Goal: Task Accomplishment & Management: Complete application form

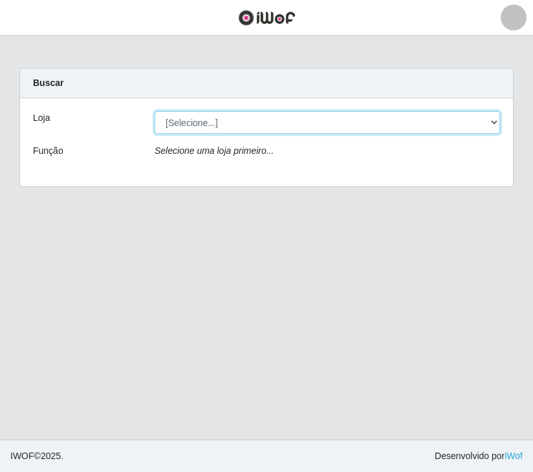
click at [272, 119] on select "[Selecione...] [GEOGRAPHIC_DATA] [GEOGRAPHIC_DATA]" at bounding box center [326, 122] width 345 height 23
select select "64"
click at [154, 111] on select "[Selecione...] [GEOGRAPHIC_DATA] [GEOGRAPHIC_DATA]" at bounding box center [326, 122] width 345 height 23
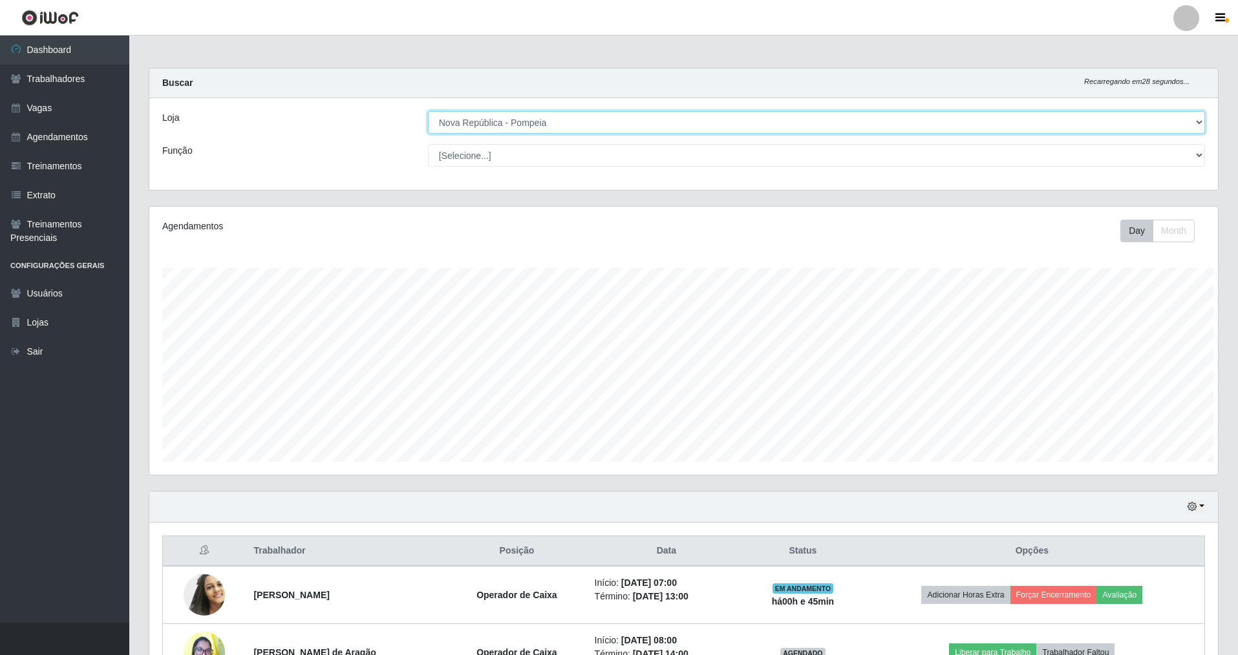
scroll to position [646018, 645218]
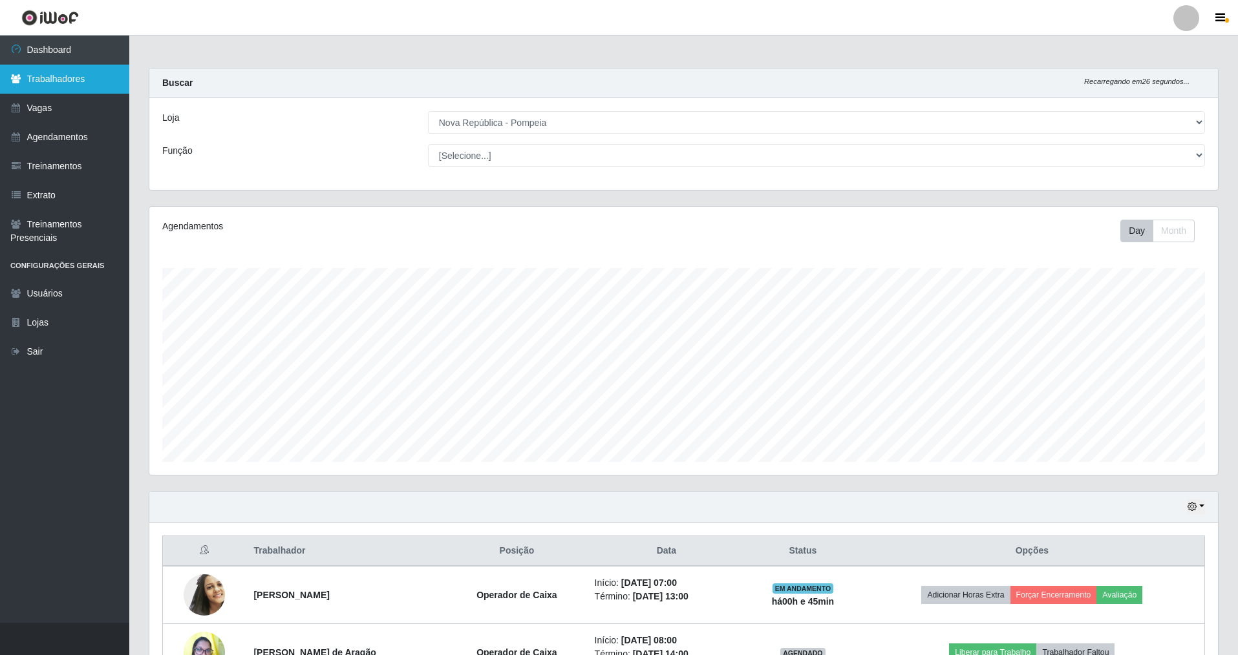
click at [61, 79] on link "Trabalhadores" at bounding box center [64, 79] width 129 height 29
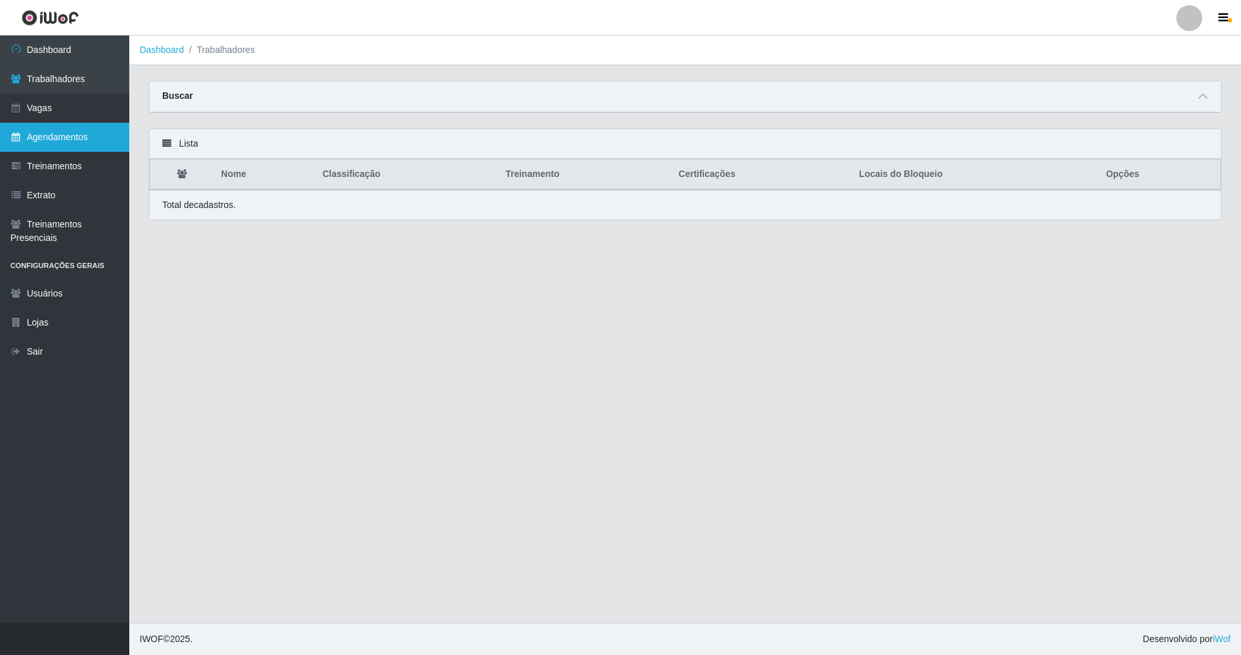
click at [60, 136] on link "Agendamentos" at bounding box center [64, 137] width 129 height 29
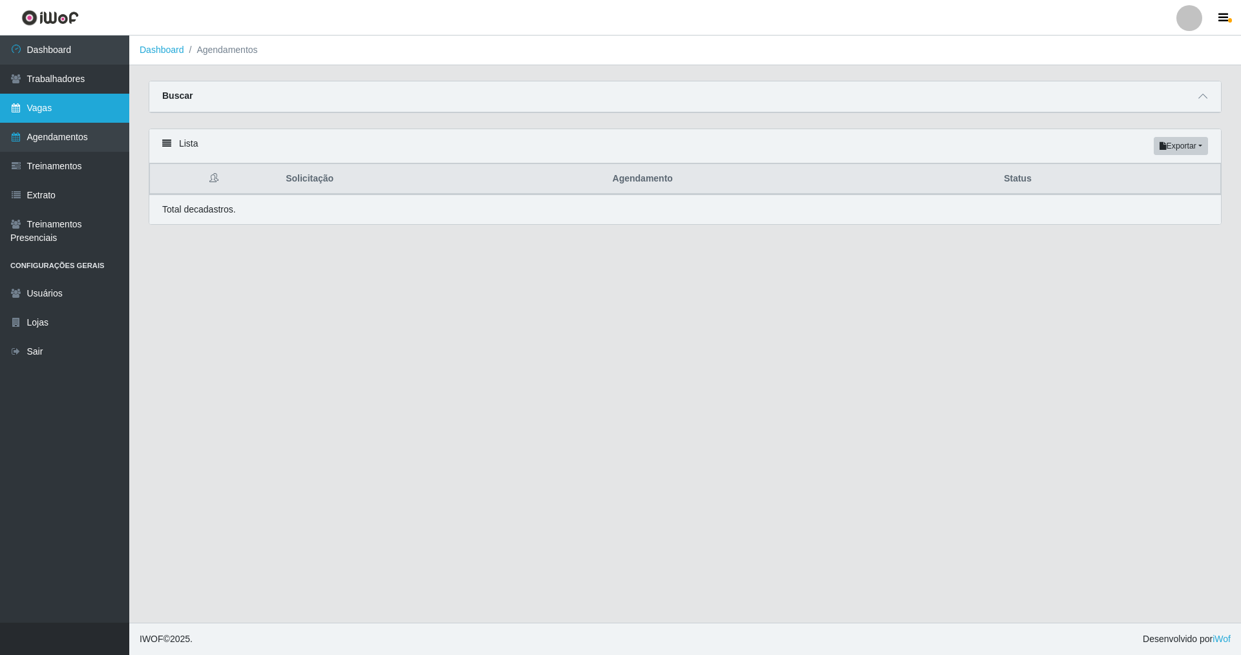
click at [65, 116] on link "Vagas" at bounding box center [64, 108] width 129 height 29
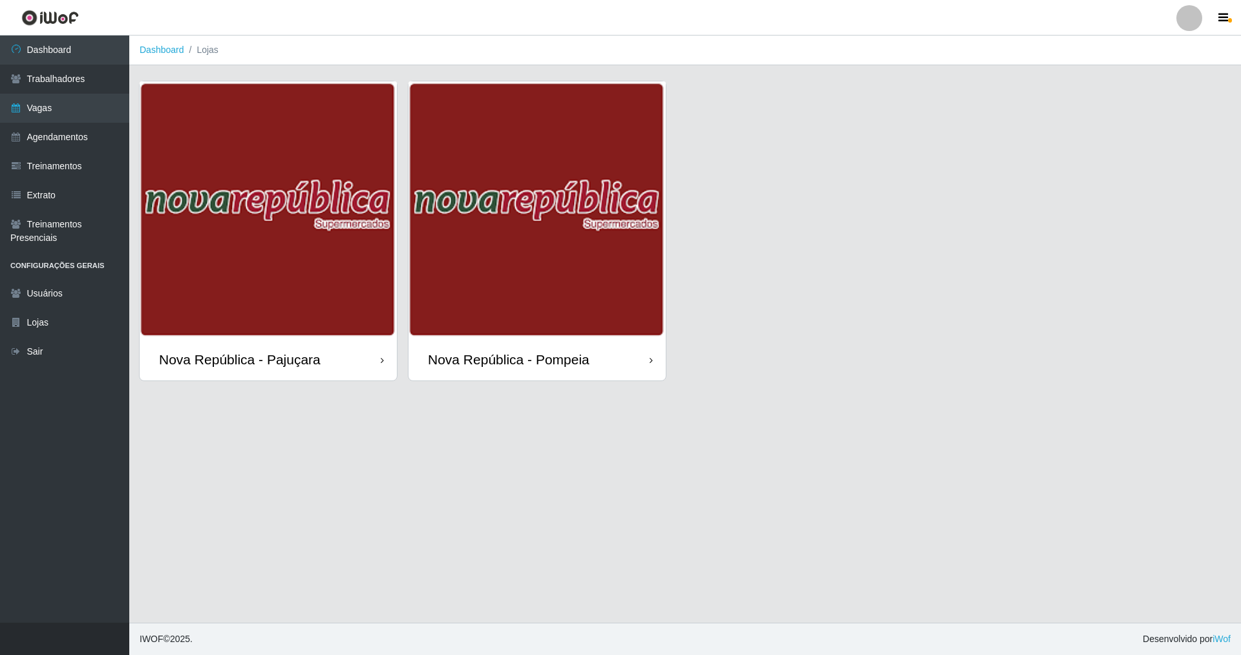
click at [532, 352] on div "Nova República - Pompeia" at bounding box center [509, 360] width 162 height 16
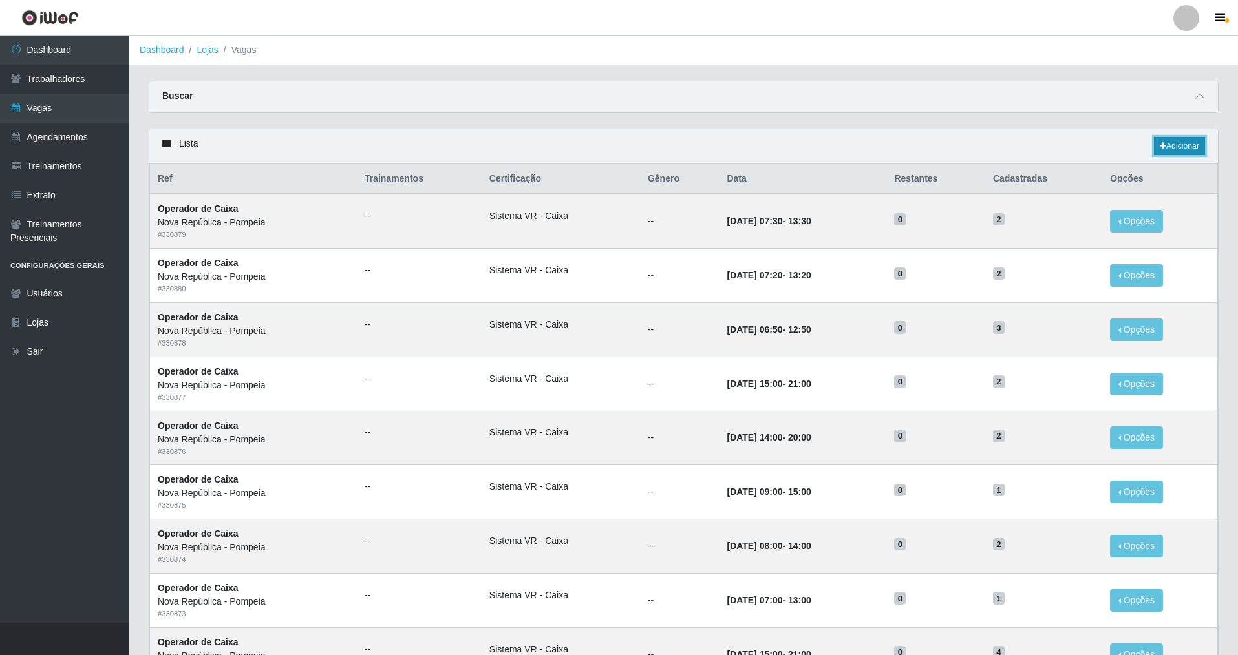
click at [532, 145] on link "Adicionar" at bounding box center [1179, 146] width 51 height 18
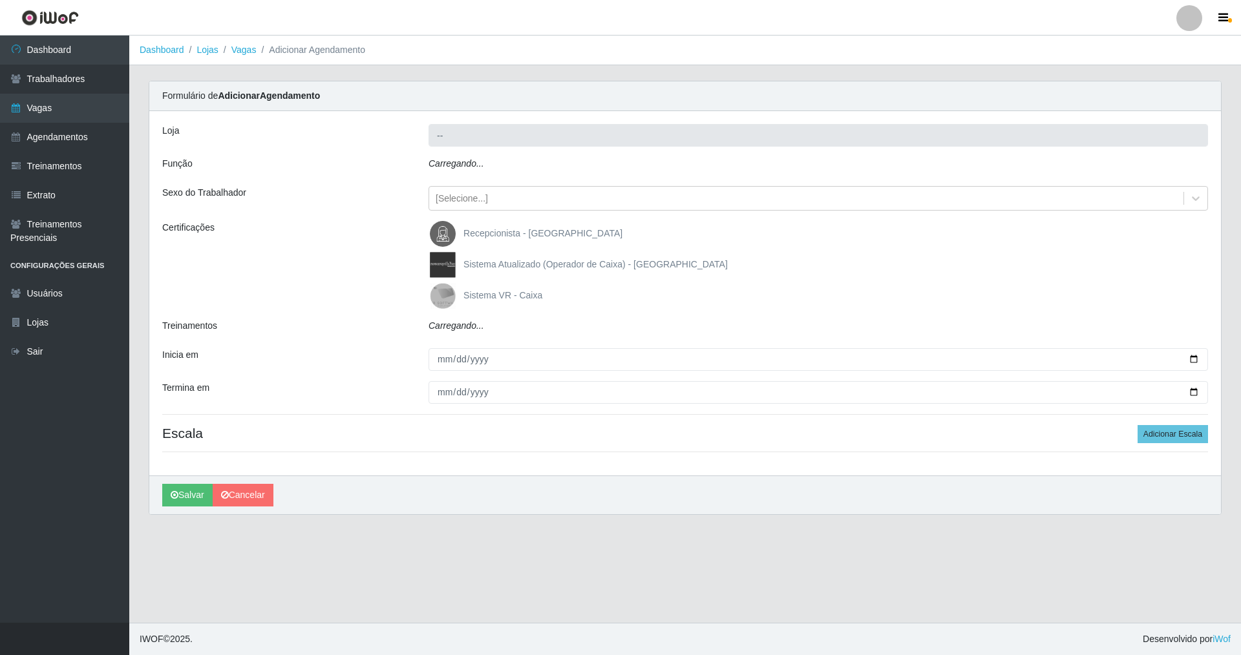
type input "Nova República - Pompeia"
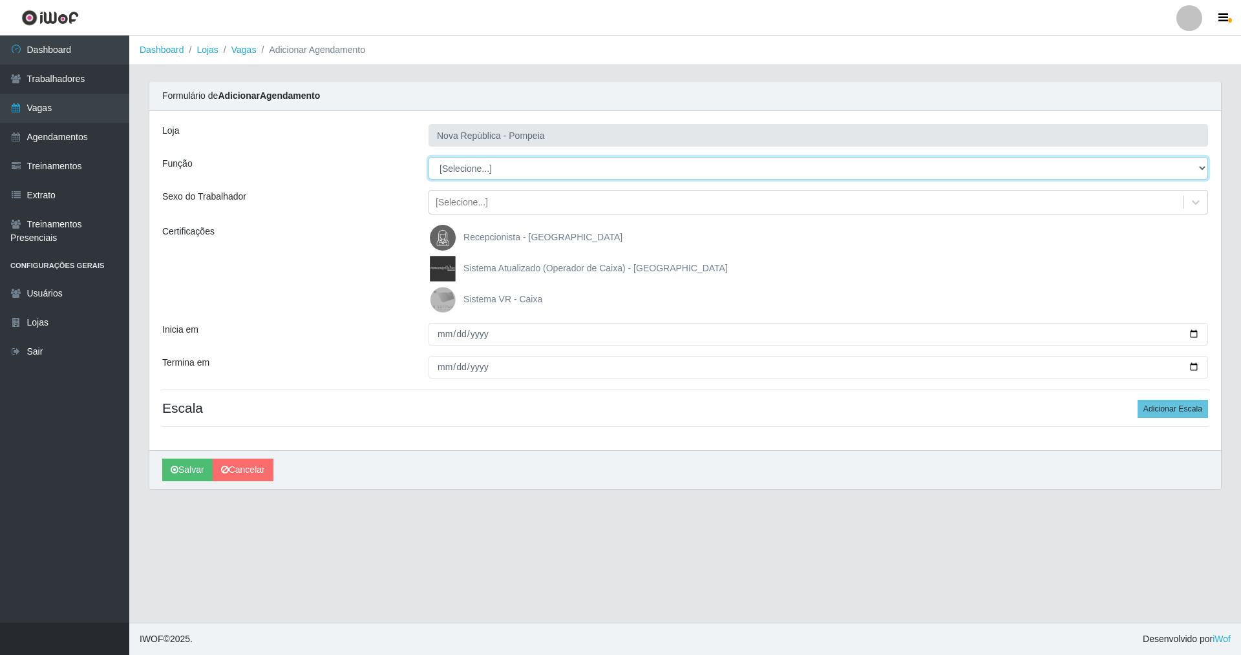
click at [502, 165] on select "[Selecione...] Balconista Operador de Caixa Recepcionista Repositor" at bounding box center [817, 168] width 779 height 23
select select "22"
click at [428, 157] on select "[Selecione...] Balconista Operador de Caixa Recepcionista Repositor" at bounding box center [817, 168] width 779 height 23
click at [465, 298] on span "Sistema VR - Caixa" at bounding box center [502, 299] width 79 height 10
click at [0, 0] on input "Sistema VR - Caixa" at bounding box center [0, 0] width 0 height 0
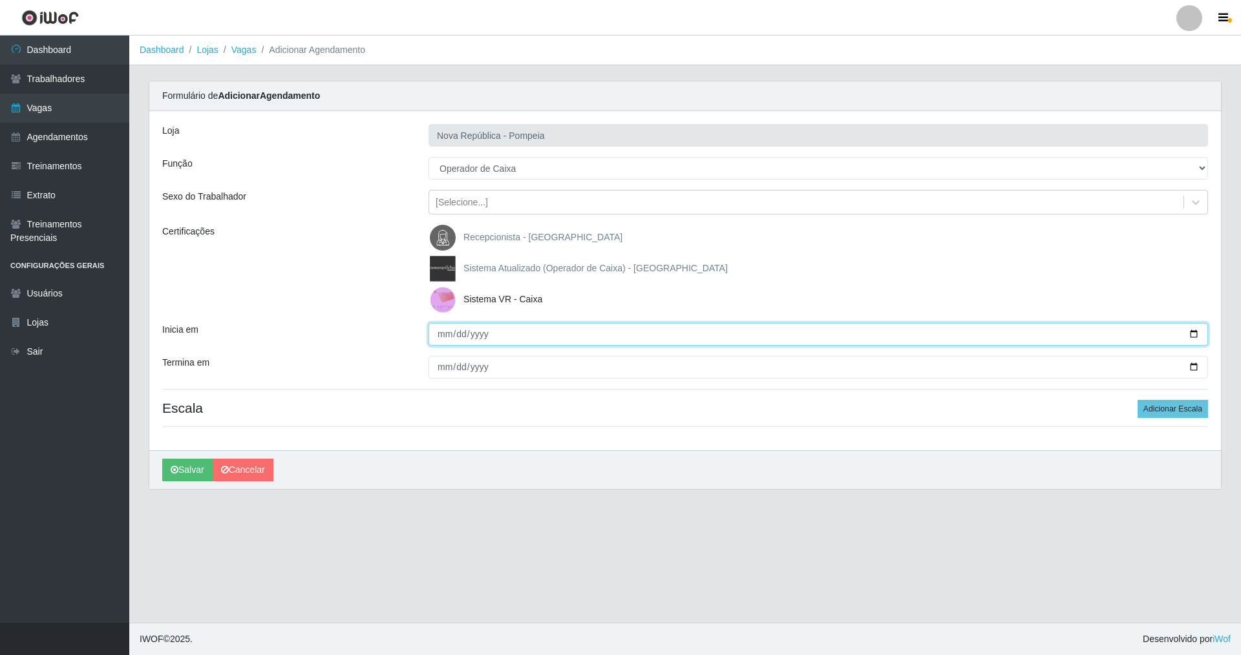
click at [437, 334] on input "Inicia em" at bounding box center [817, 334] width 779 height 23
type input "0025-08-20"
click at [162, 459] on button "Salvar" at bounding box center [187, 470] width 50 height 23
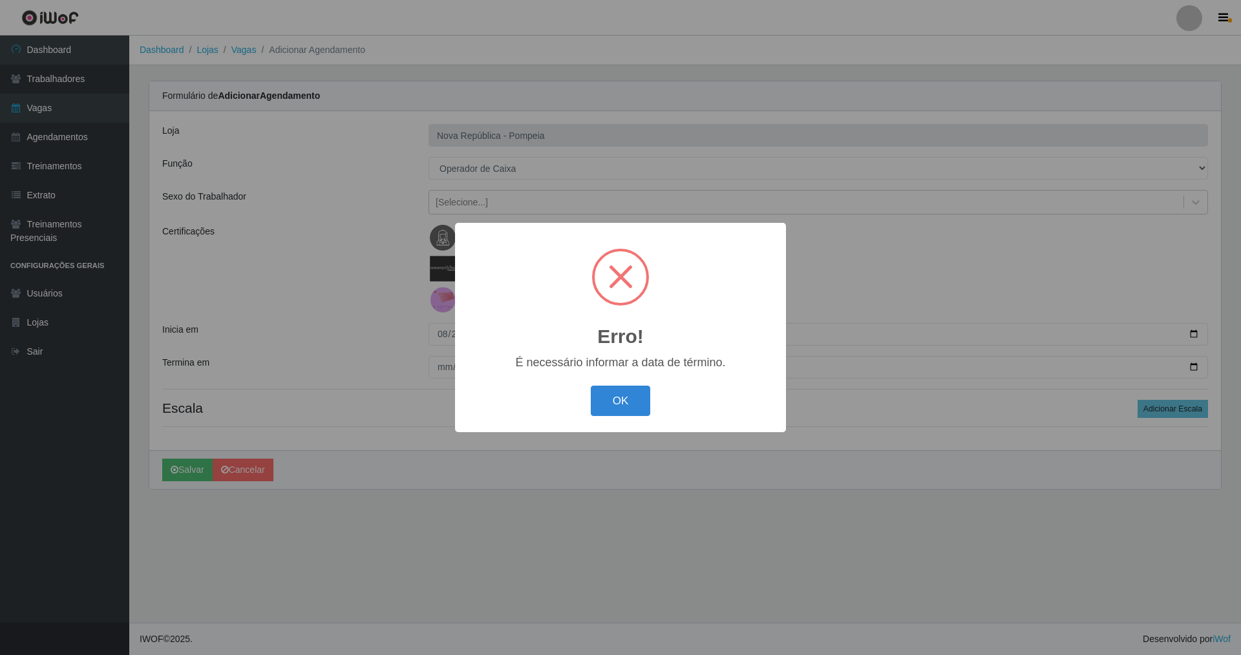
click at [532, 386] on button "OK" at bounding box center [621, 401] width 60 height 30
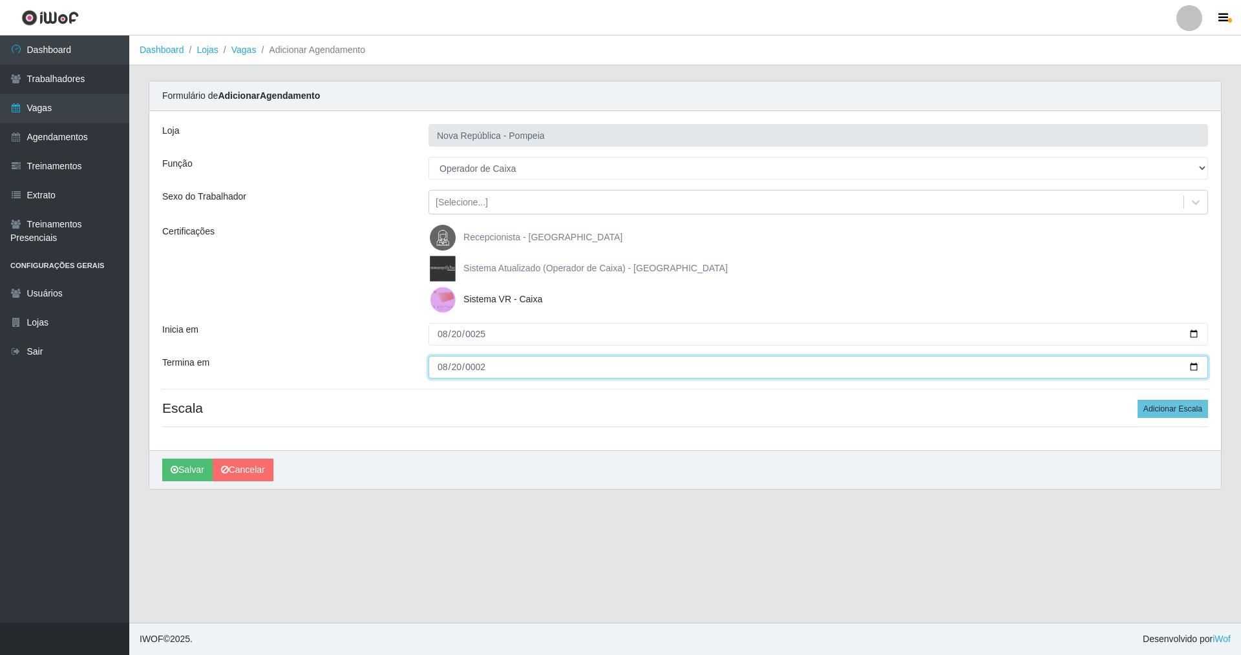
type input "0025-08-20"
type input "[DATE]"
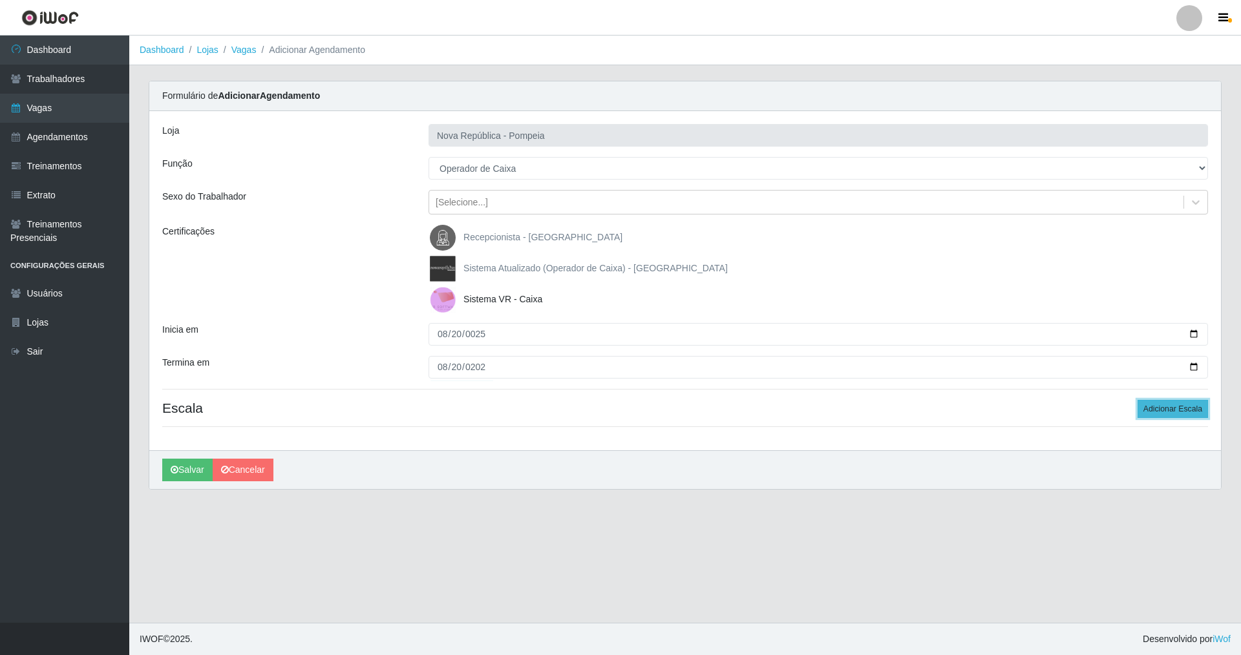
click at [532, 410] on button "Adicionar Escala" at bounding box center [1172, 409] width 70 height 18
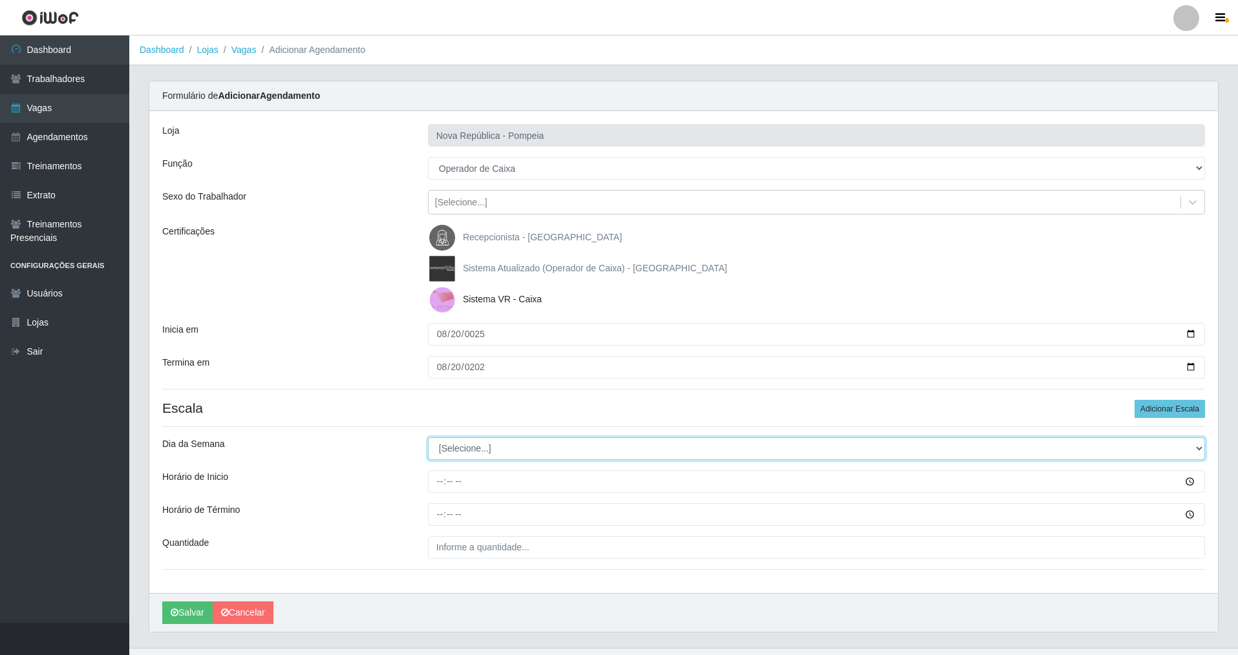
click at [465, 447] on select "[Selecione...] Segunda Terça Quarta Quinta Sexta Sábado Domingo" at bounding box center [816, 449] width 777 height 23
select select "3"
click at [428, 438] on select "[Selecione...] Segunda Terça Quarta Quinta Sexta Sábado Domingo" at bounding box center [816, 449] width 777 height 23
click at [440, 471] on input "Horário de Inicio" at bounding box center [816, 481] width 777 height 23
type input "15:00"
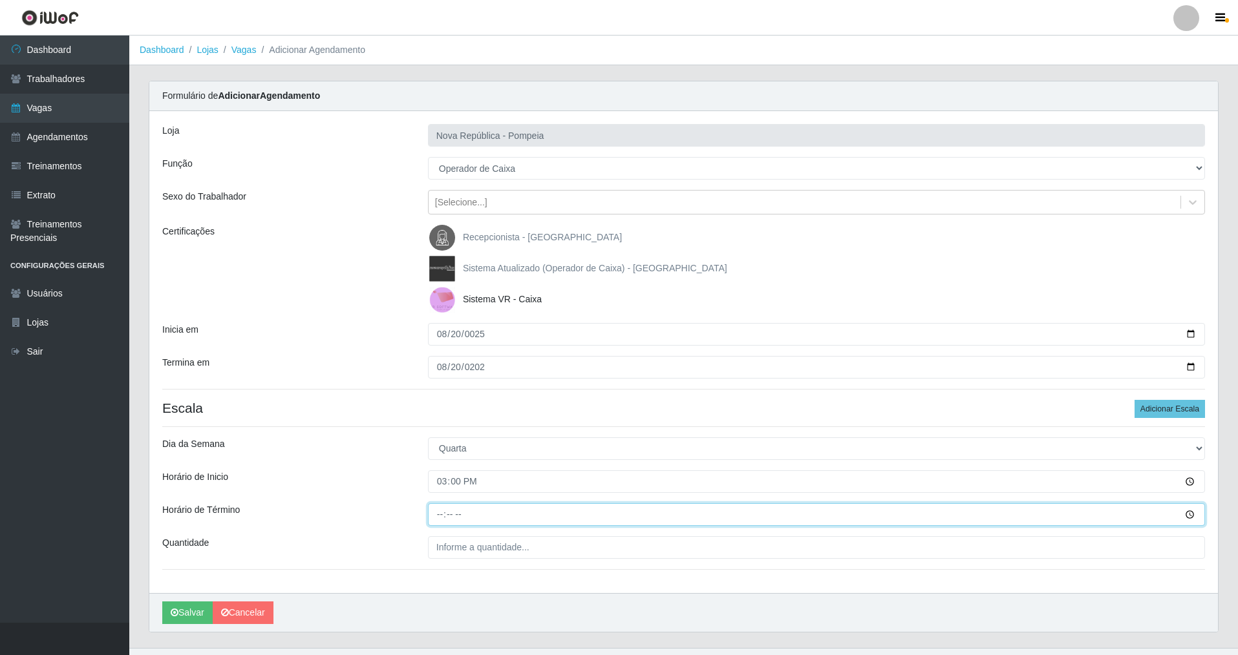
type input "21:00"
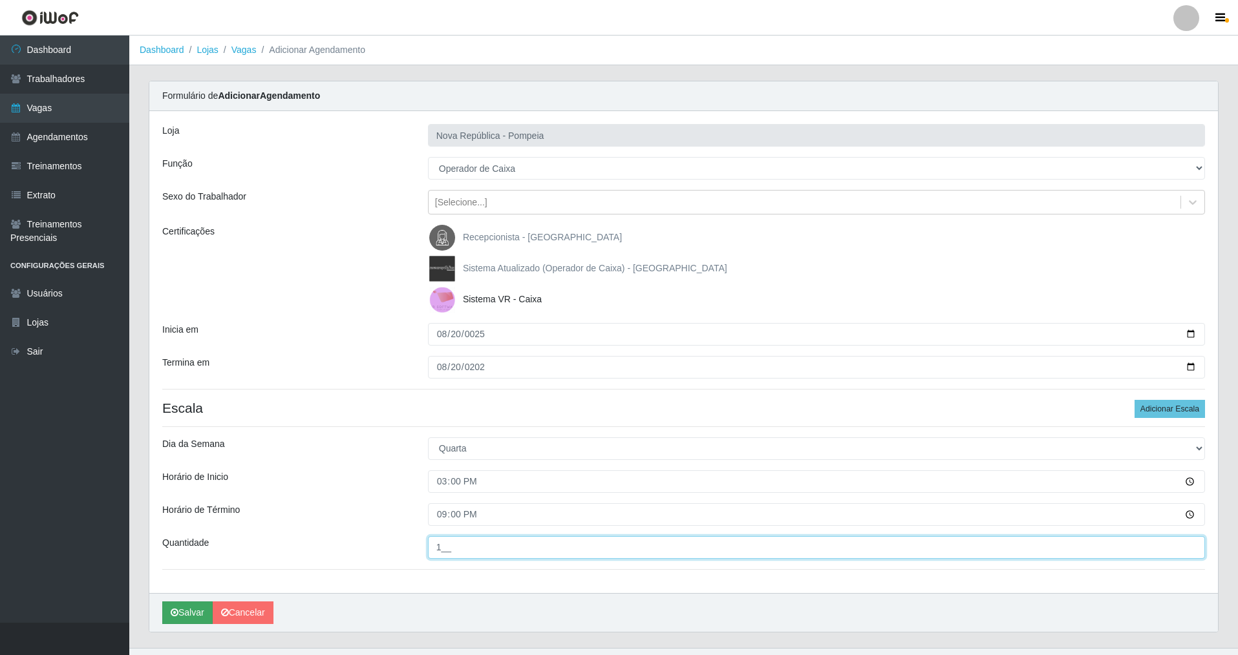
type input "1__"
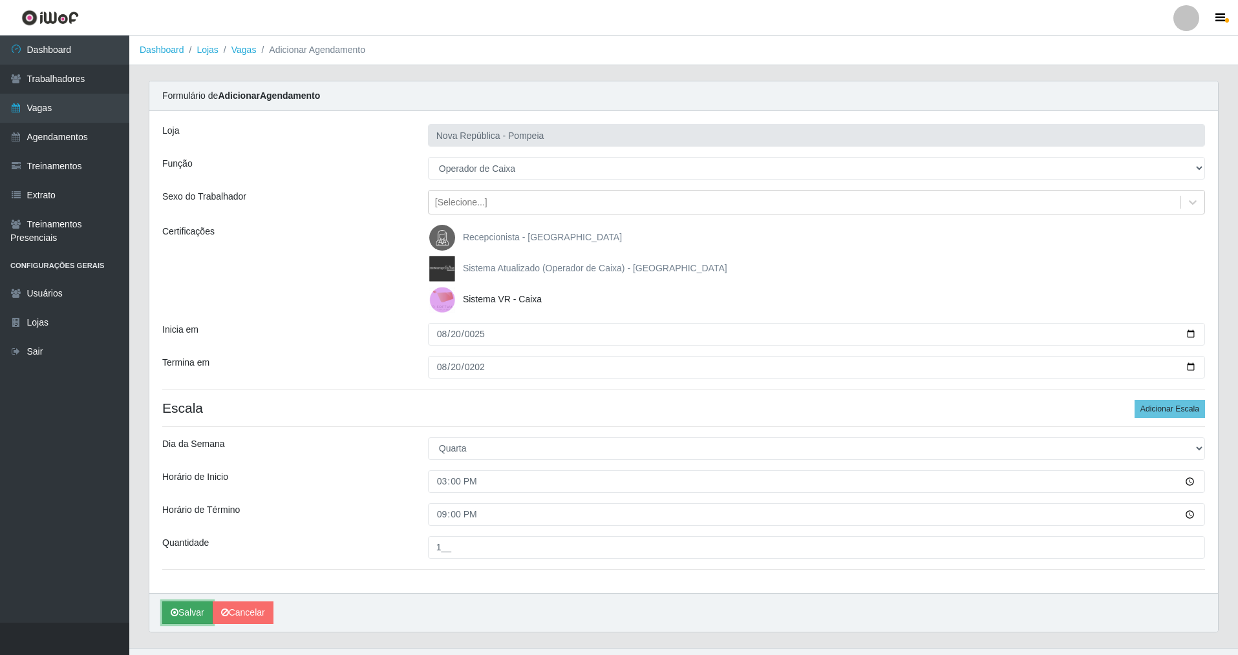
click at [177, 471] on icon "submit" at bounding box center [175, 612] width 8 height 9
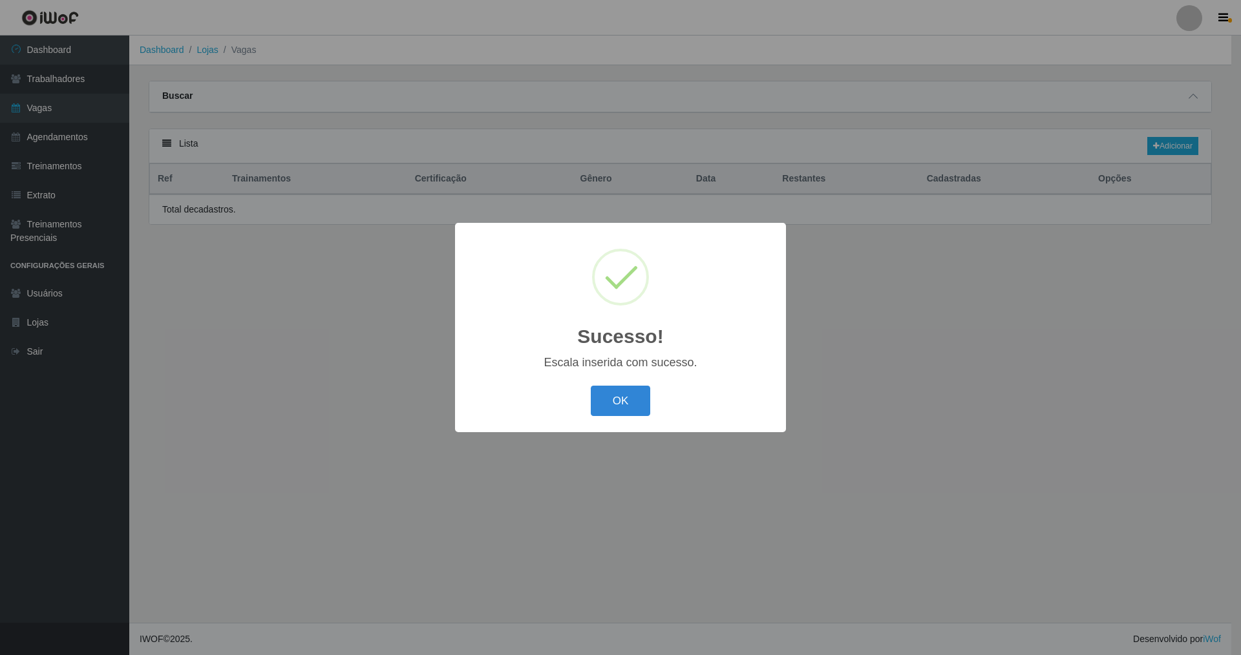
click at [532, 401] on button "OK" at bounding box center [621, 401] width 60 height 30
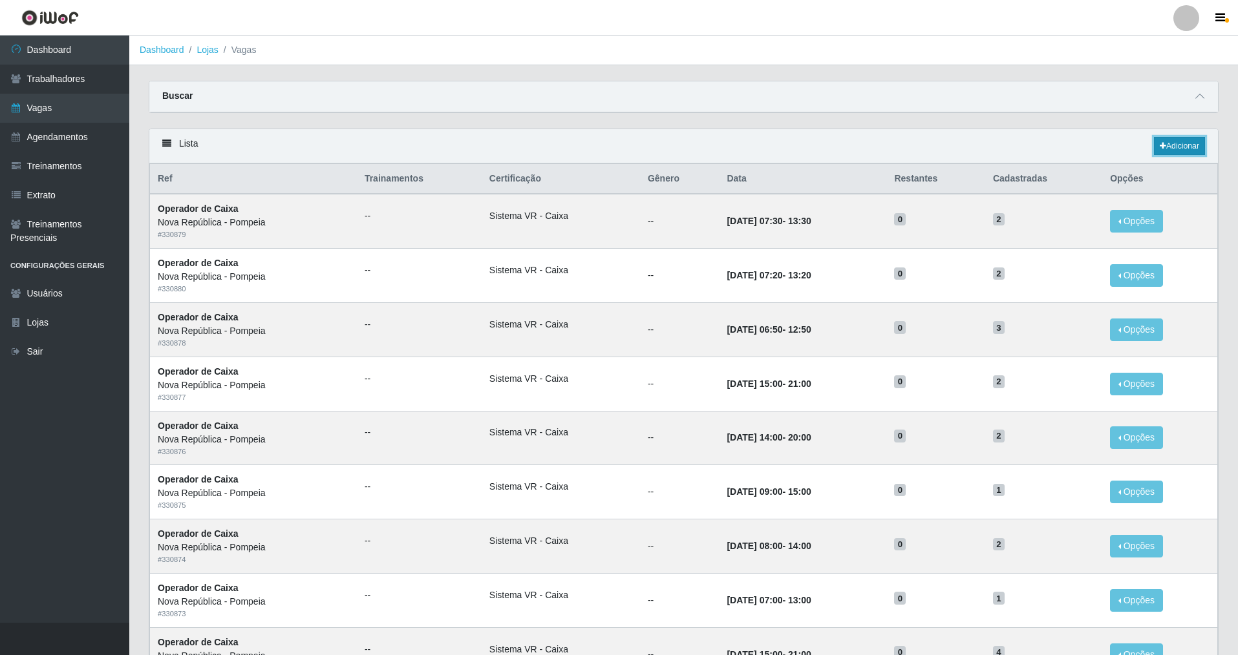
click at [532, 143] on link "Adicionar" at bounding box center [1179, 146] width 51 height 18
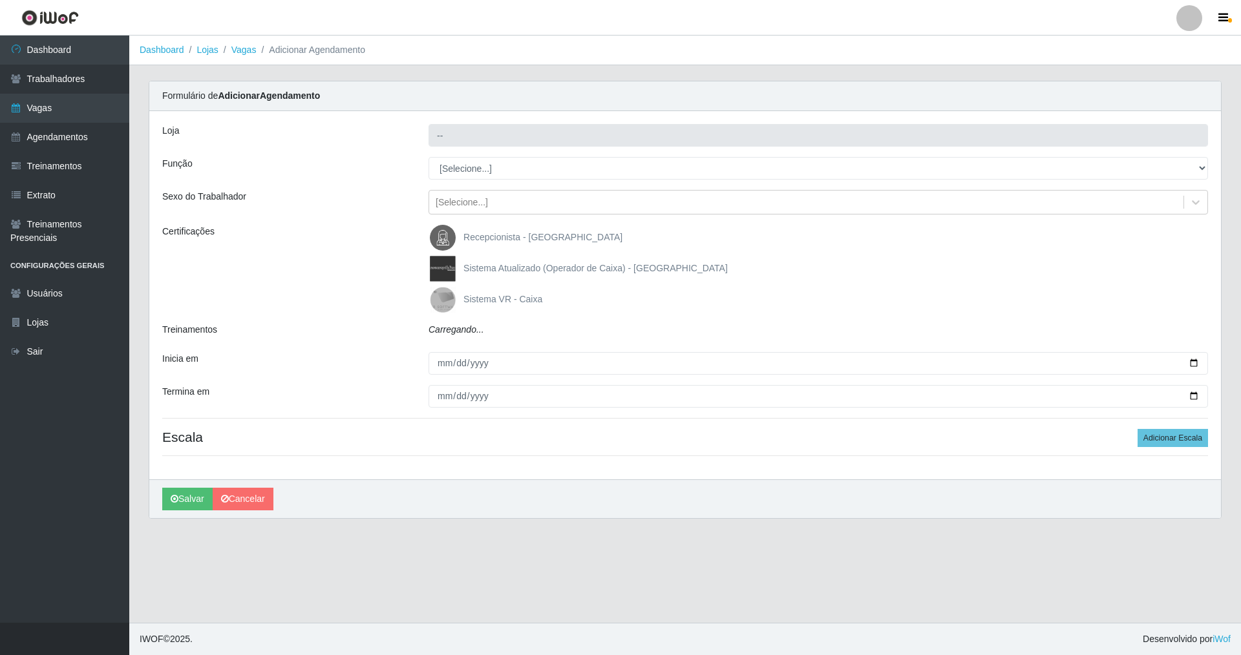
type input "Nova República - Pompeia"
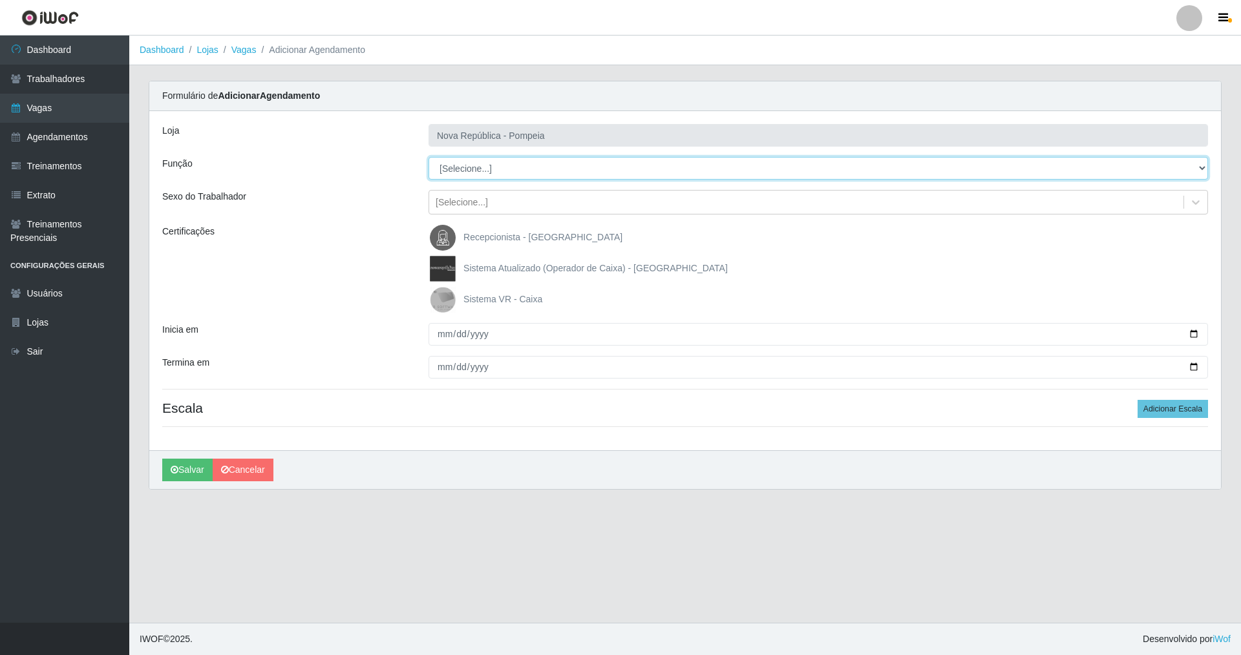
click at [469, 167] on select "[Selecione...] Balconista Operador de Caixa Recepcionista Repositor" at bounding box center [817, 168] width 779 height 23
select select "22"
click at [428, 157] on select "[Selecione...] Balconista Operador de Caixa Recepcionista Repositor" at bounding box center [817, 168] width 779 height 23
click at [449, 295] on img at bounding box center [445, 300] width 31 height 26
click at [0, 0] on input "Sistema VR - Caixa" at bounding box center [0, 0] width 0 height 0
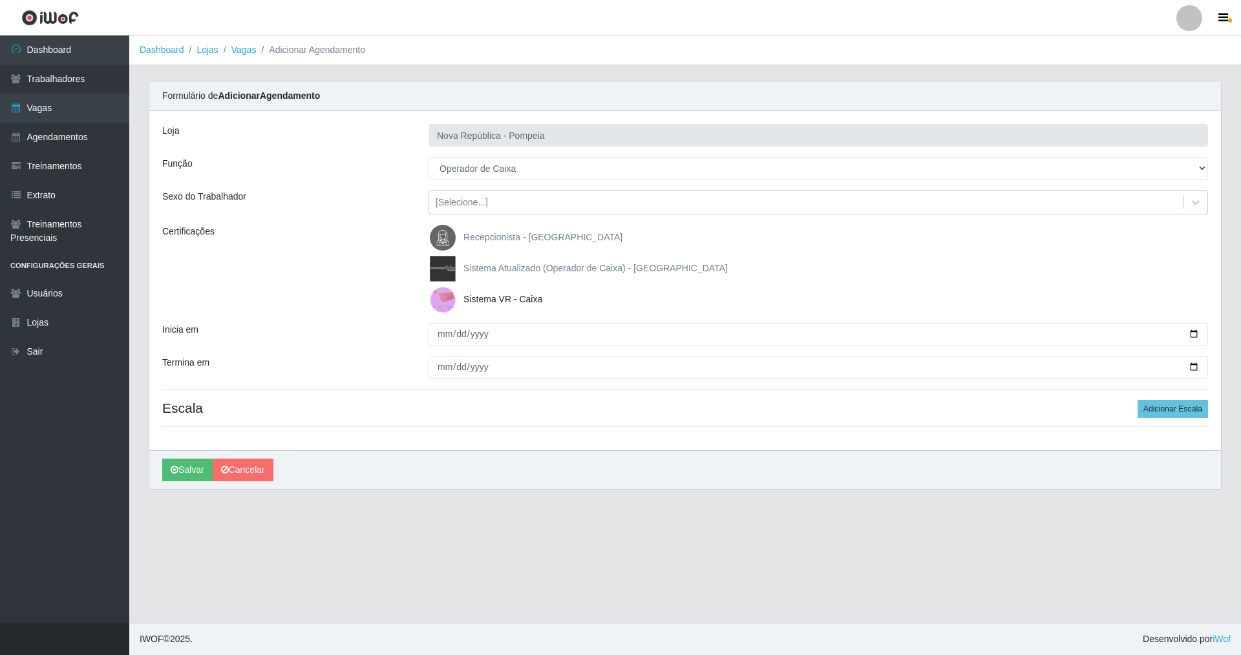
drag, startPoint x: 460, startPoint y: 346, endPoint x: 447, endPoint y: 340, distance: 13.9
click at [459, 346] on div "Loja Nova República - Pompeia Função [Selecione...] Balconista Operador de Caix…" at bounding box center [685, 280] width 1072 height 339
click at [443, 337] on input "Inicia em" at bounding box center [817, 334] width 779 height 23
type input "[DATE]"
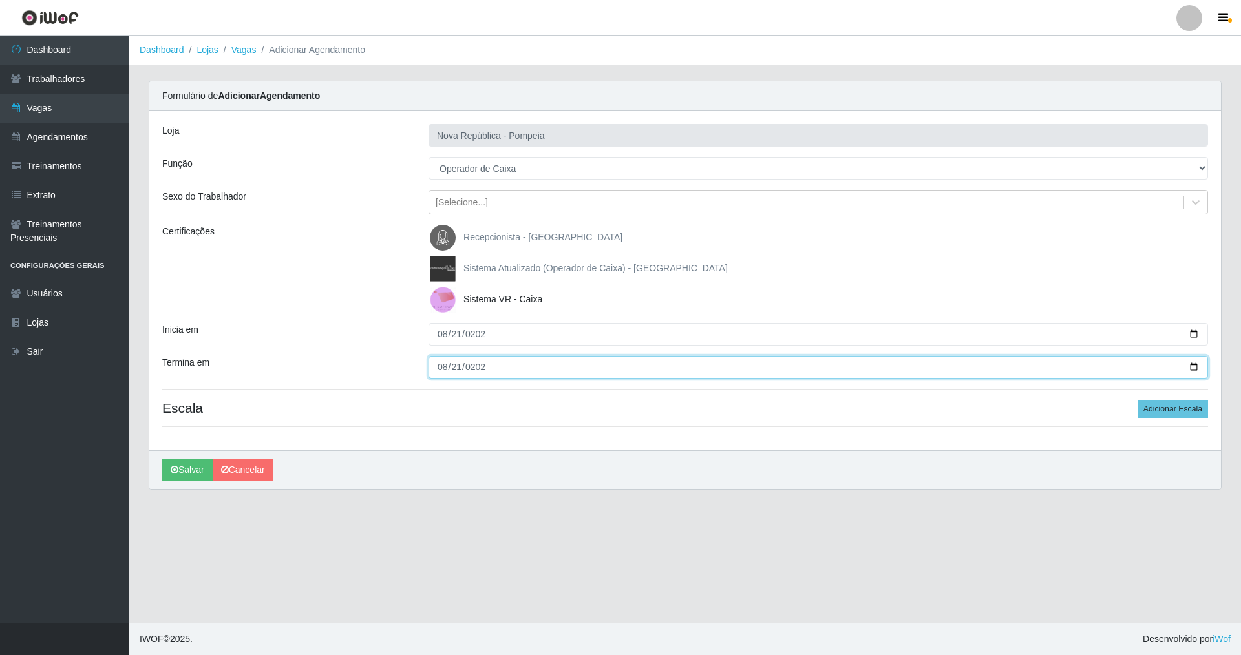
type input "[DATE]"
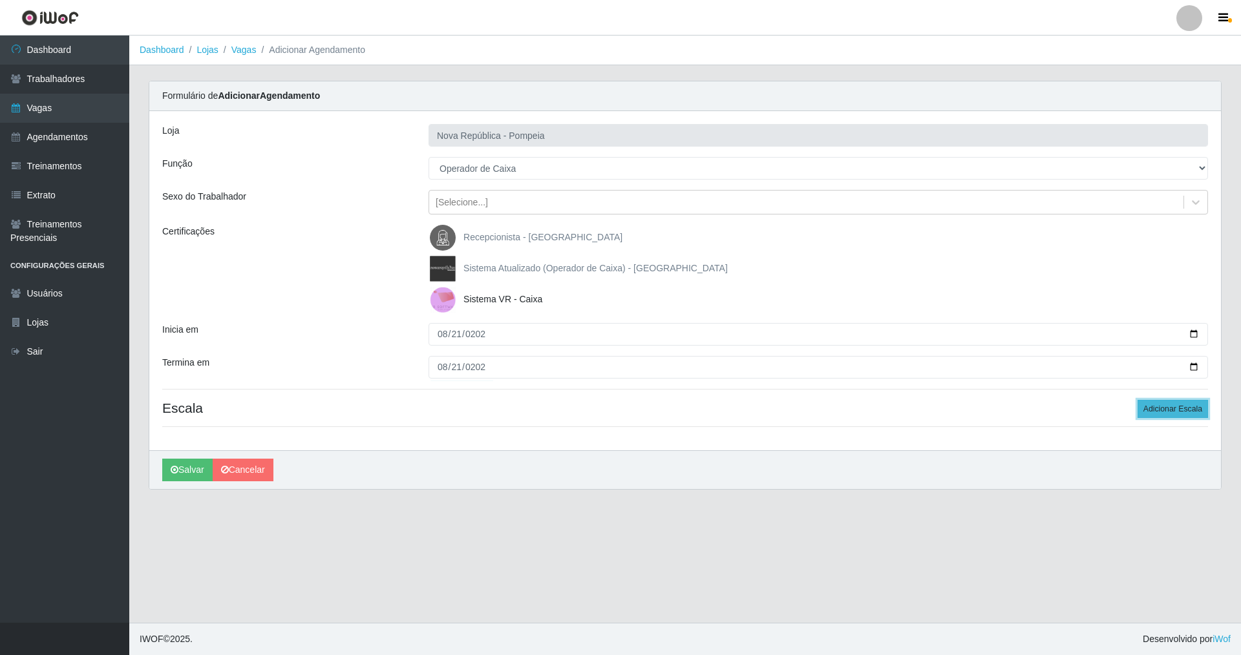
click at [532, 405] on button "Adicionar Escala" at bounding box center [1172, 409] width 70 height 18
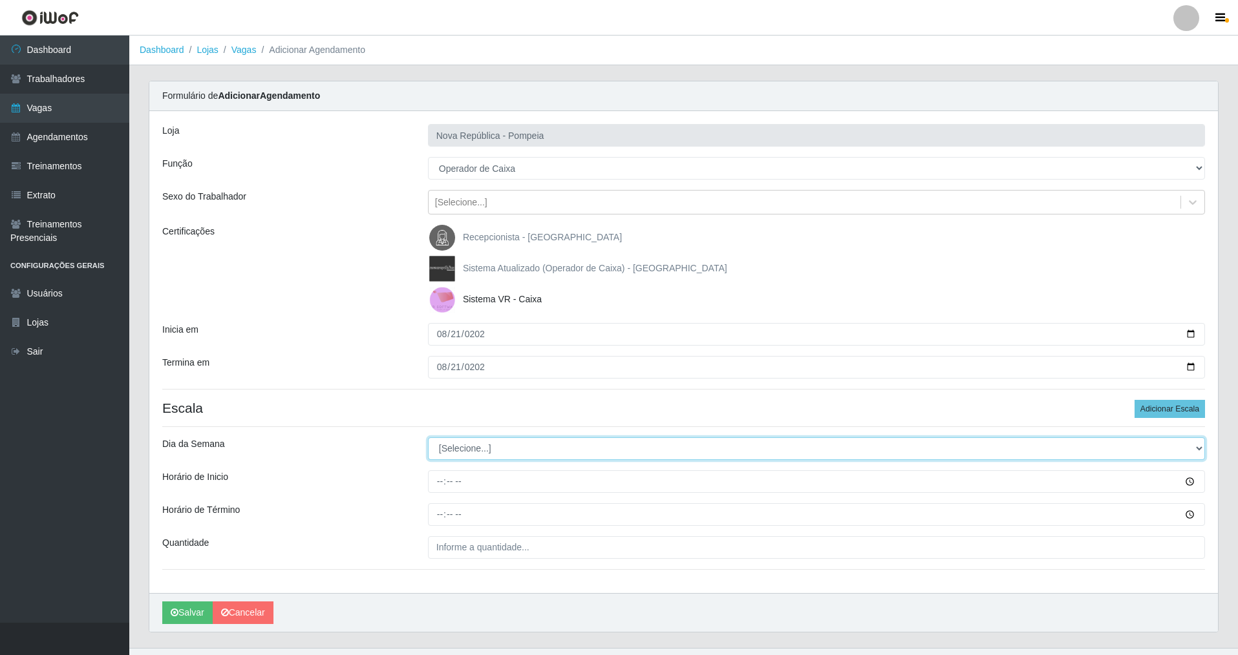
click at [438, 447] on select "[Selecione...] Segunda Terça Quarta Quinta Sexta Sábado Domingo" at bounding box center [816, 449] width 777 height 23
select select "4"
click at [428, 438] on select "[Selecione...] Segunda Terça Quarta Quinta Sexta Sábado Domingo" at bounding box center [816, 449] width 777 height 23
click at [441, 471] on input "Horário de Inicio" at bounding box center [816, 481] width 777 height 23
type input "15:00"
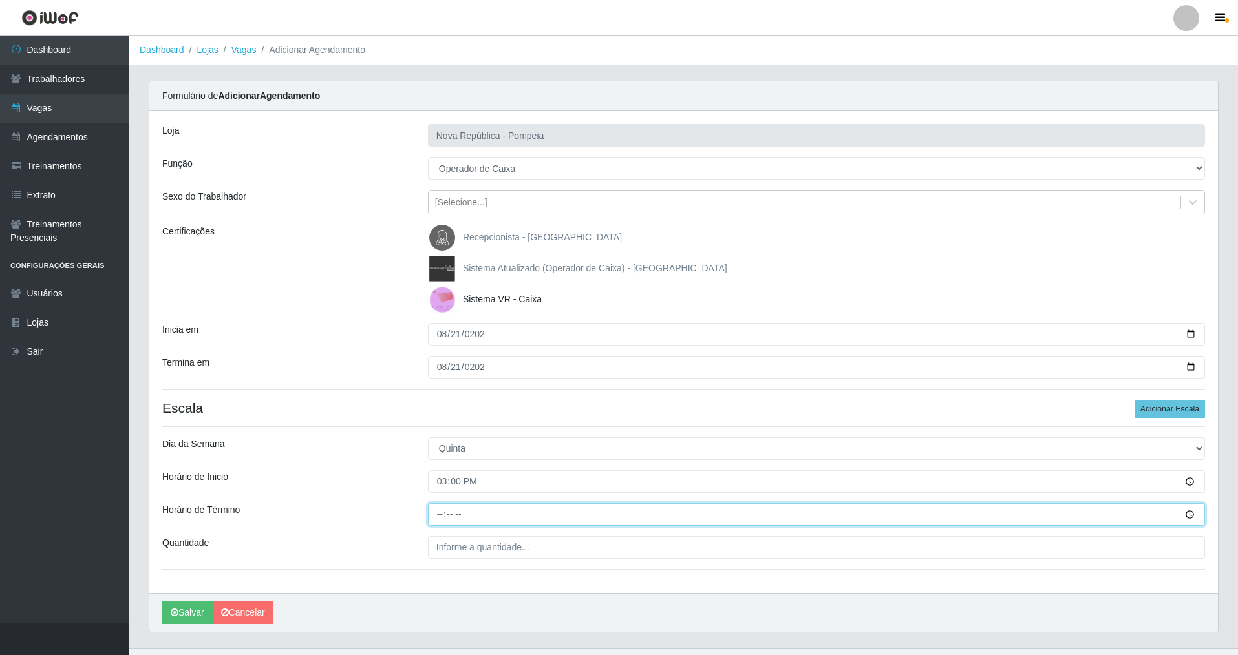
type input "21:00"
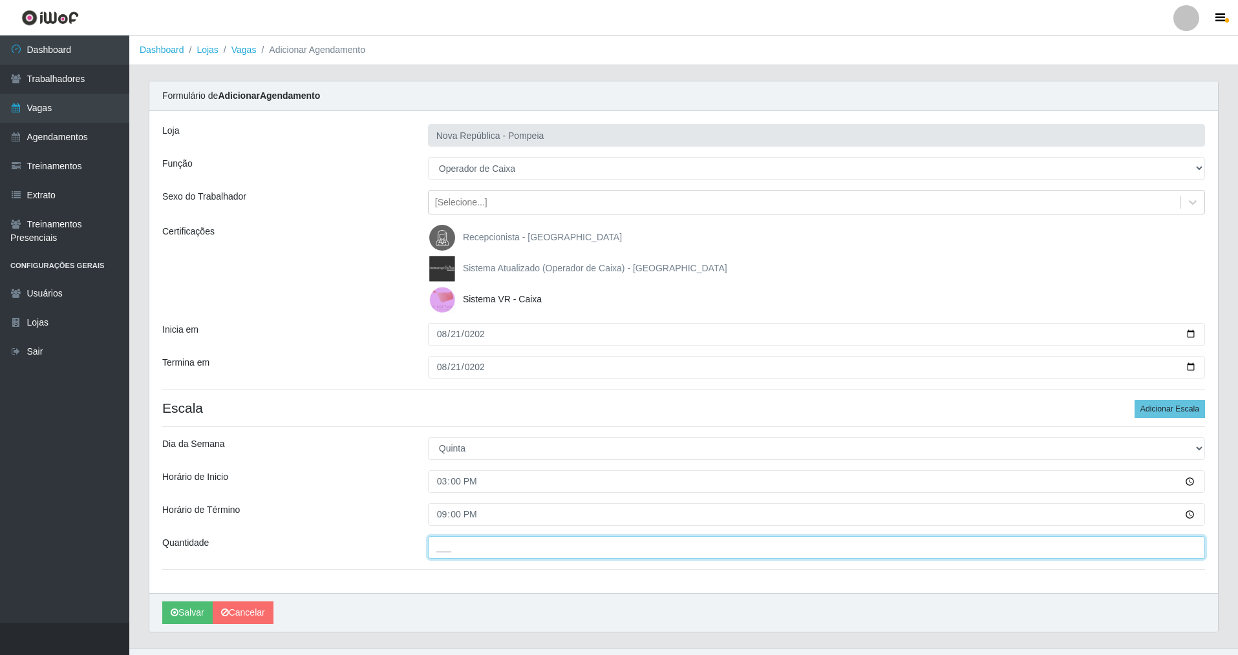
click at [532, 471] on input "___" at bounding box center [816, 547] width 777 height 23
type input "1__"
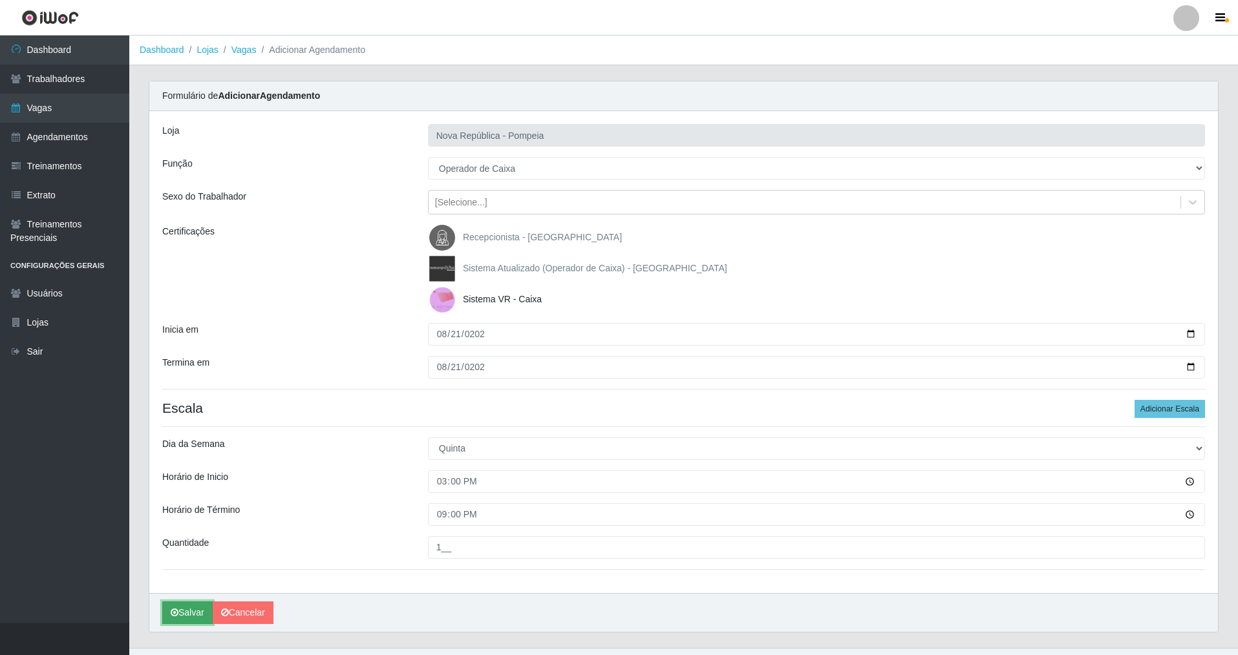
click at [193, 471] on button "Salvar" at bounding box center [187, 613] width 50 height 23
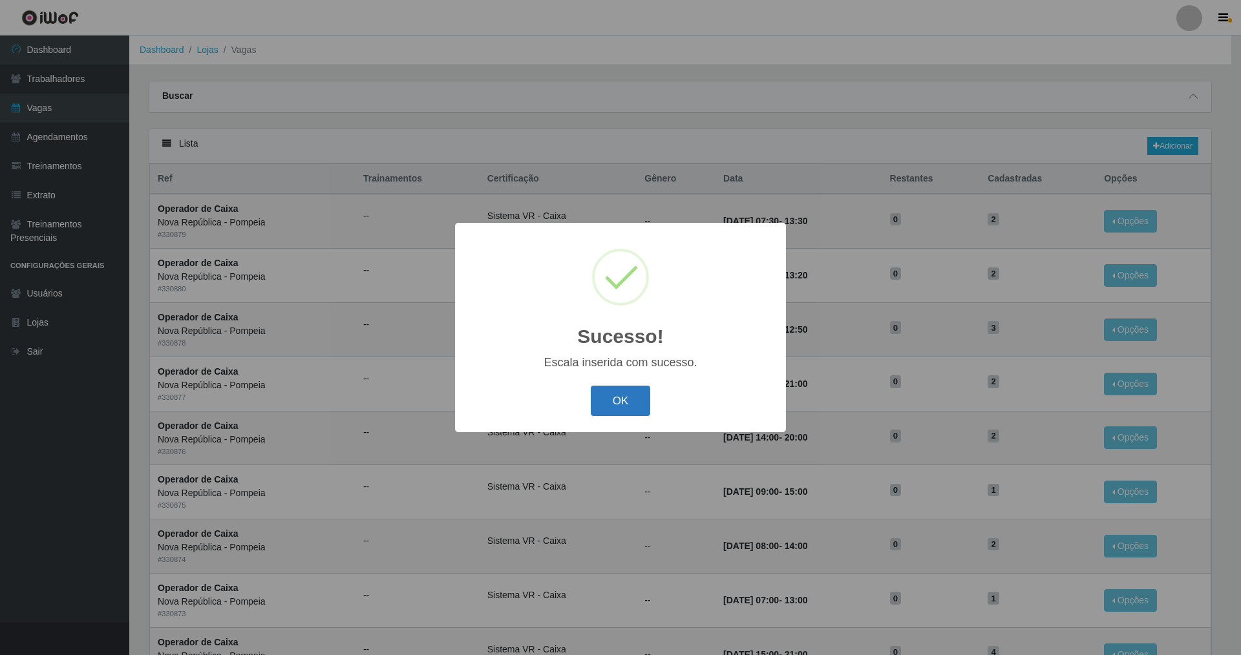
click at [532, 410] on button "OK" at bounding box center [621, 401] width 60 height 30
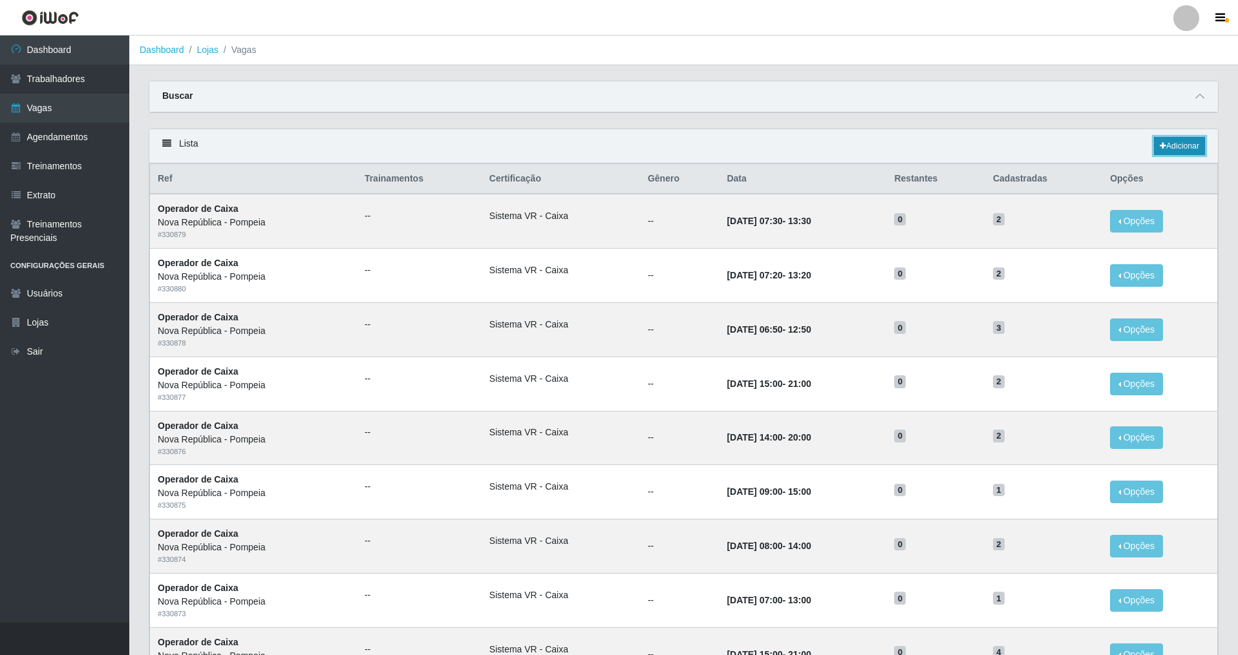
click at [532, 150] on link "Adicionar" at bounding box center [1179, 146] width 51 height 18
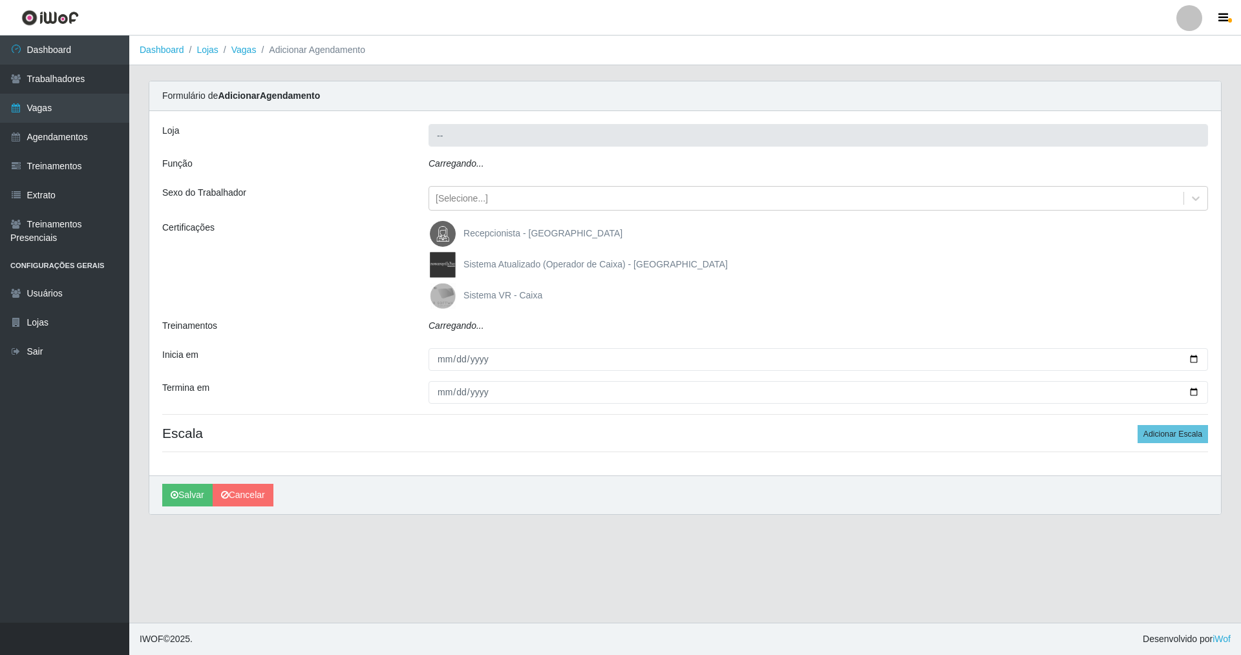
type input "Nova República - Pompeia"
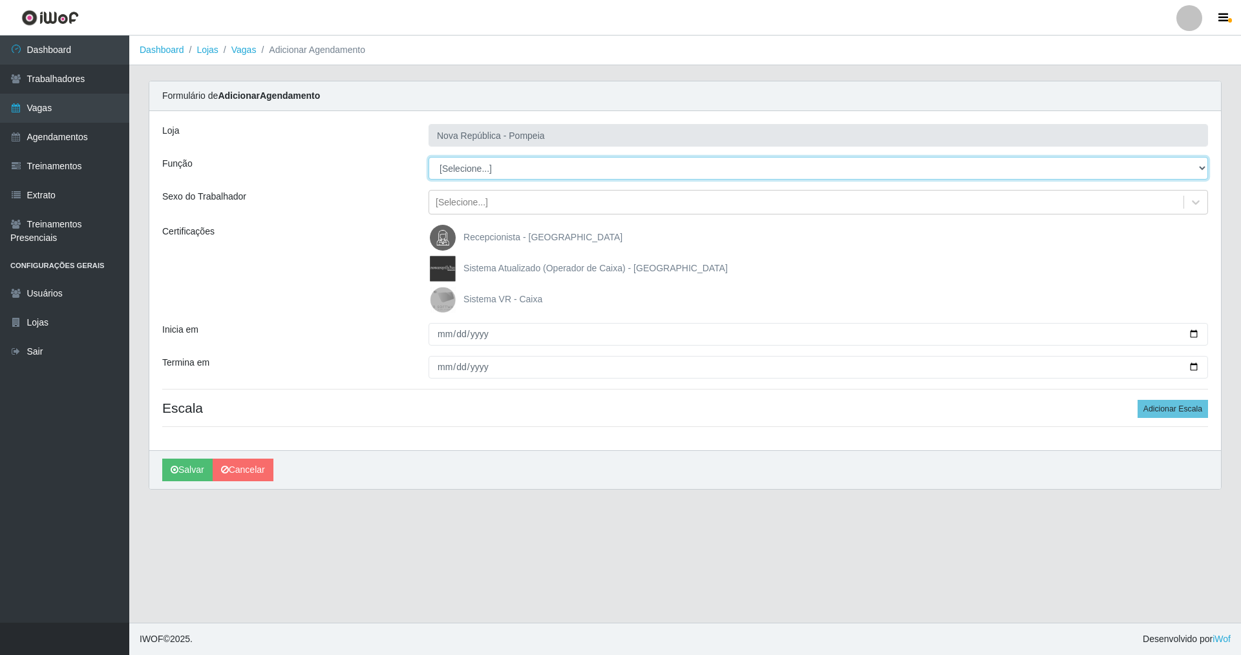
click at [481, 171] on select "[Selecione...] Balconista Operador de Caixa Recepcionista Repositor" at bounding box center [817, 168] width 779 height 23
select select "22"
click at [428, 157] on select "[Selecione...] Balconista Operador de Caixa Recepcionista Repositor" at bounding box center [817, 168] width 779 height 23
click at [445, 309] on img at bounding box center [445, 300] width 31 height 26
click at [0, 0] on input "Sistema VR - Caixa" at bounding box center [0, 0] width 0 height 0
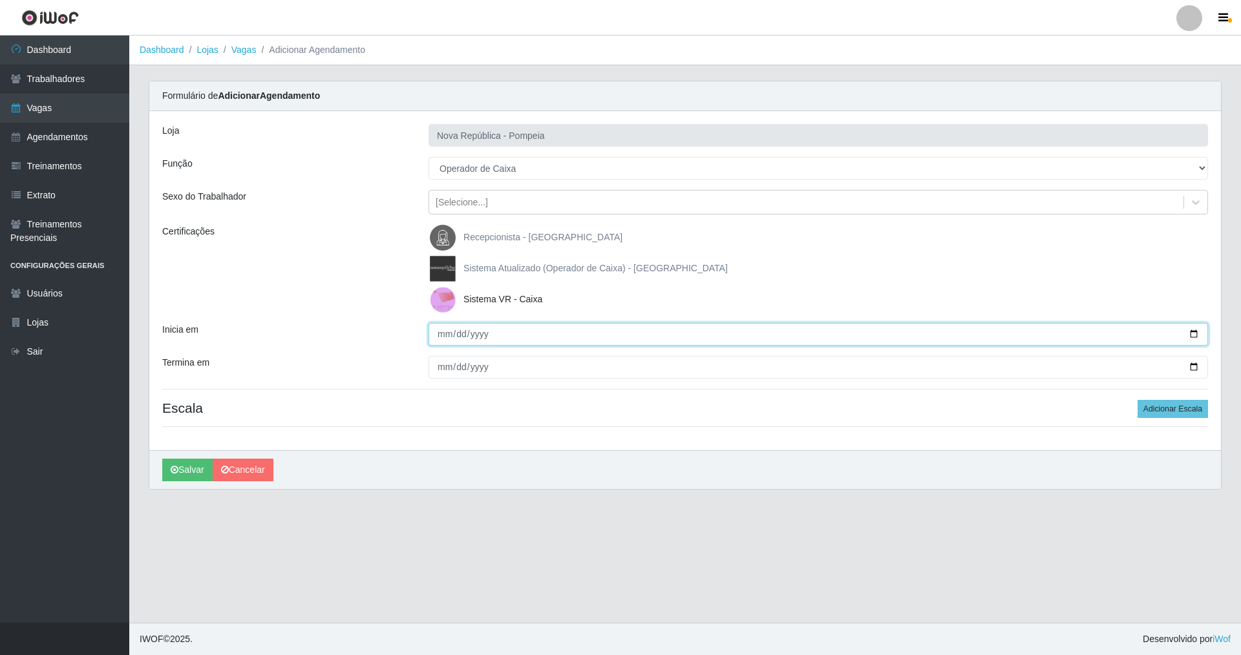
drag, startPoint x: 438, startPoint y: 324, endPoint x: 463, endPoint y: 348, distance: 35.2
click at [439, 326] on input "Inicia em" at bounding box center [817, 334] width 779 height 23
type input "[DATE]"
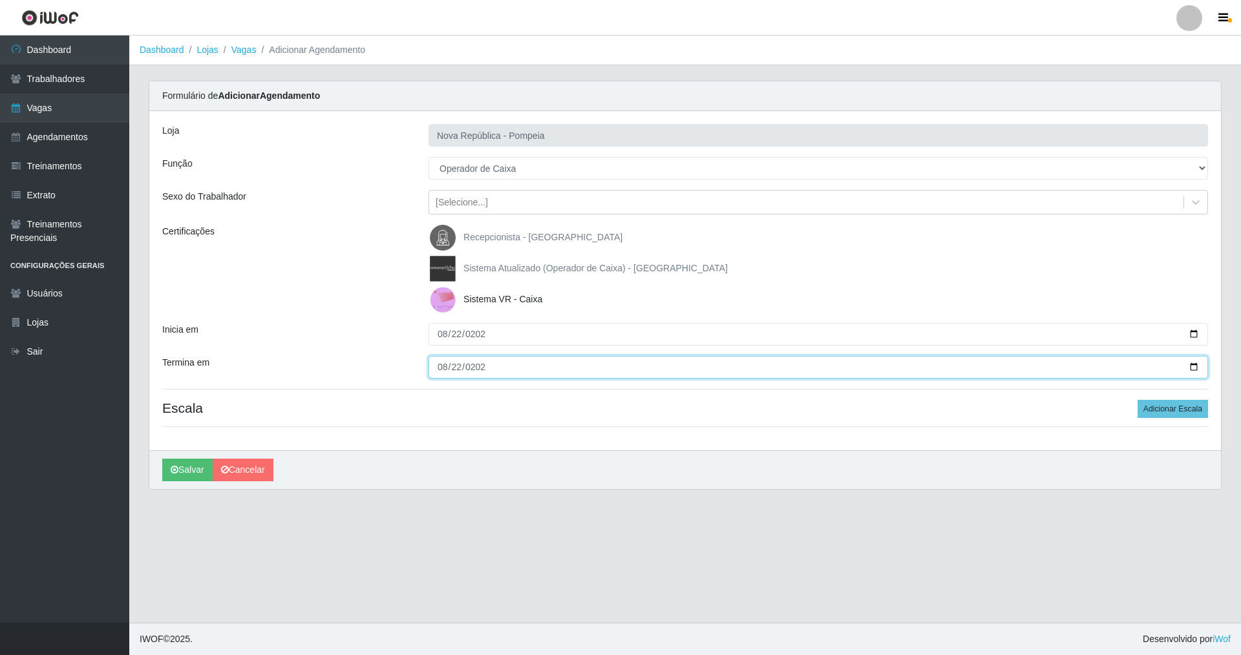
type input "[DATE]"
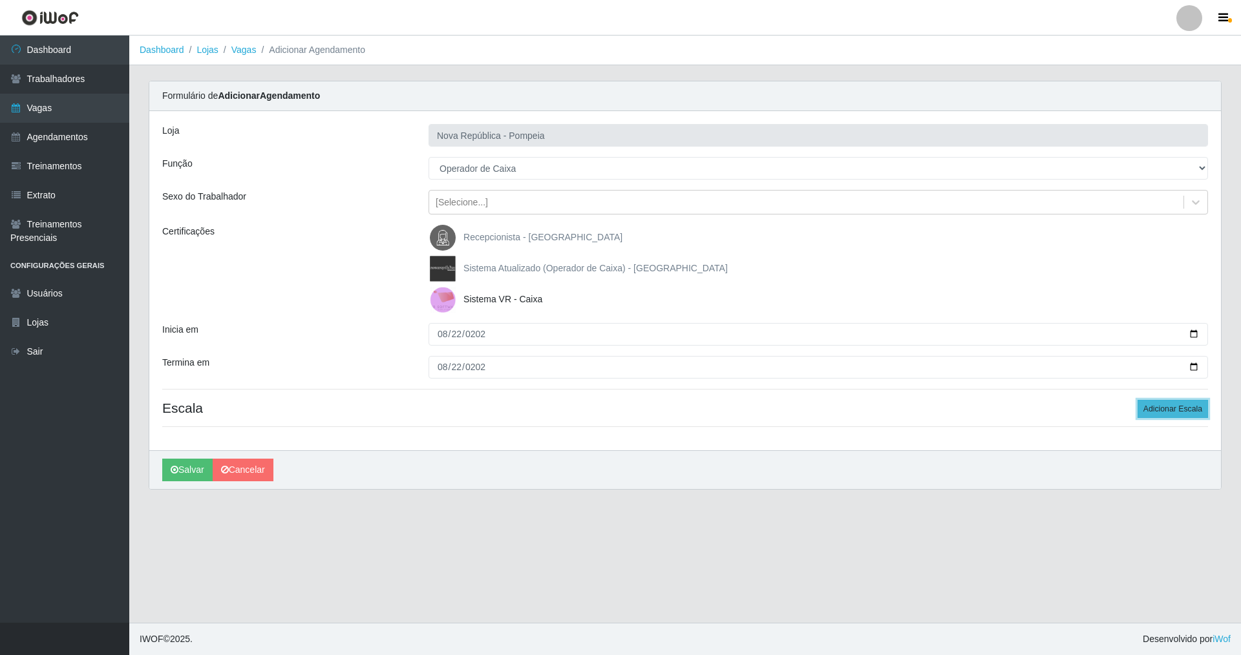
click at [532, 416] on button "Adicionar Escala" at bounding box center [1172, 409] width 70 height 18
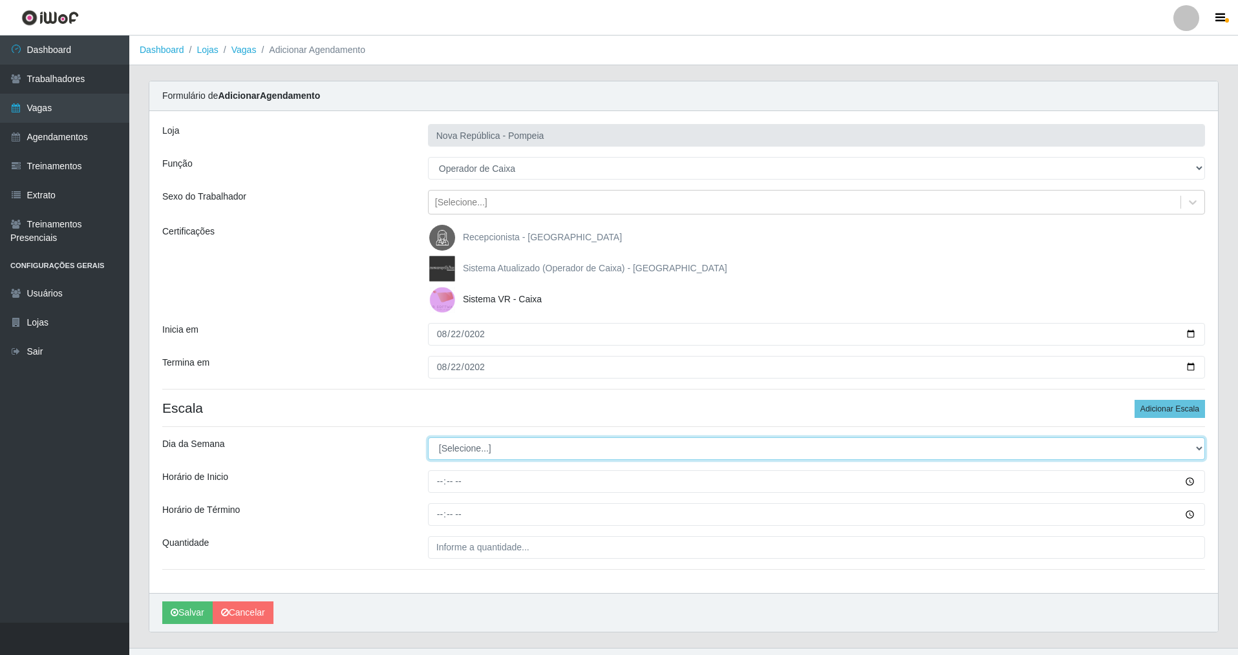
click at [456, 459] on select "[Selecione...] Segunda Terça Quarta Quinta Sexta Sábado Domingo" at bounding box center [816, 449] width 777 height 23
select select "5"
click at [428, 438] on select "[Selecione...] Segunda Terça Quarta Quinta Sexta Sábado Domingo" at bounding box center [816, 449] width 777 height 23
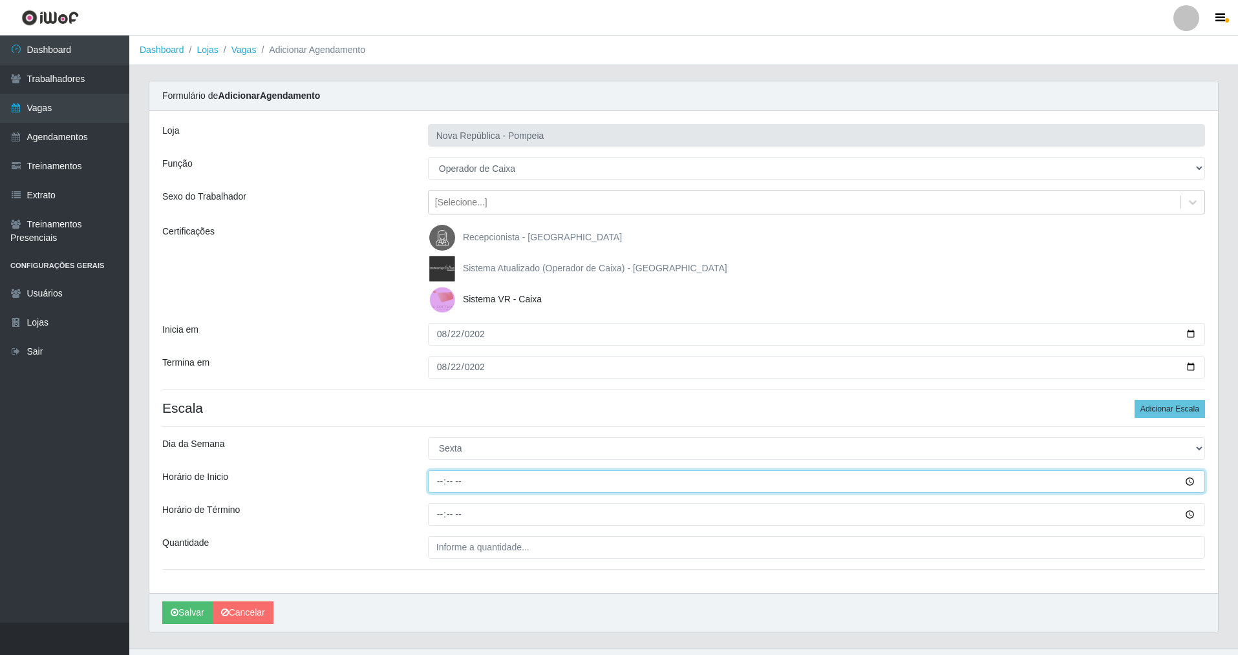
click at [438, 471] on input "Horário de Inicio" at bounding box center [816, 481] width 777 height 23
type input "15:00"
type input "21:00"
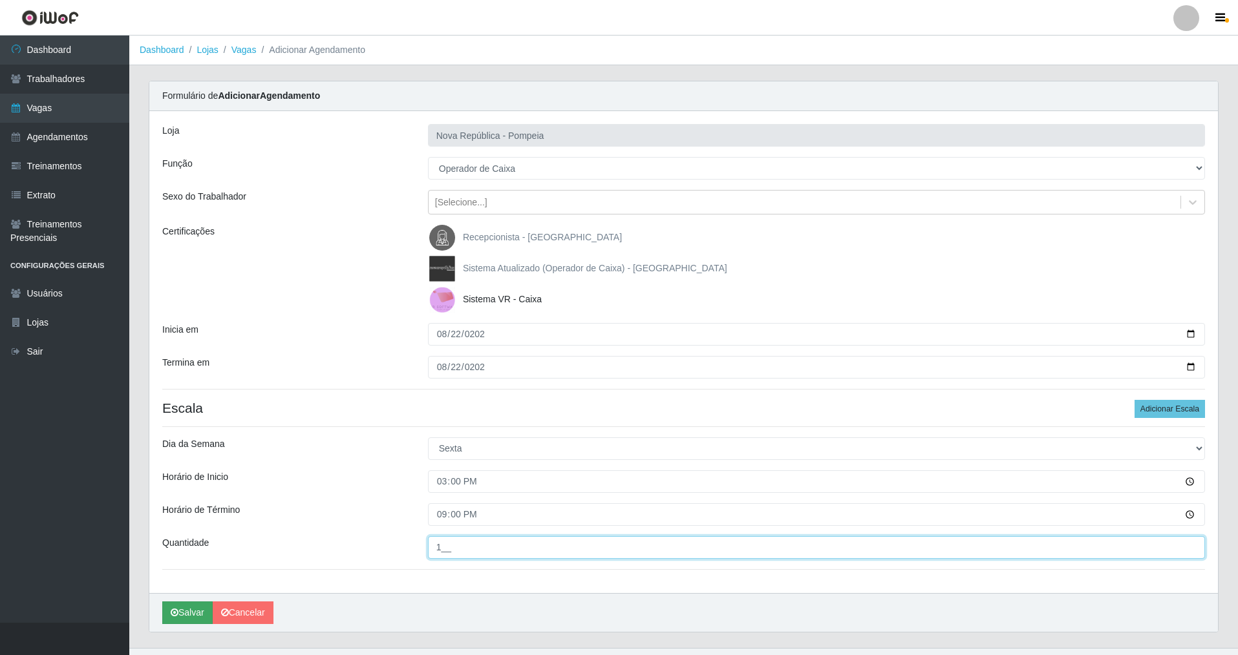
type input "1__"
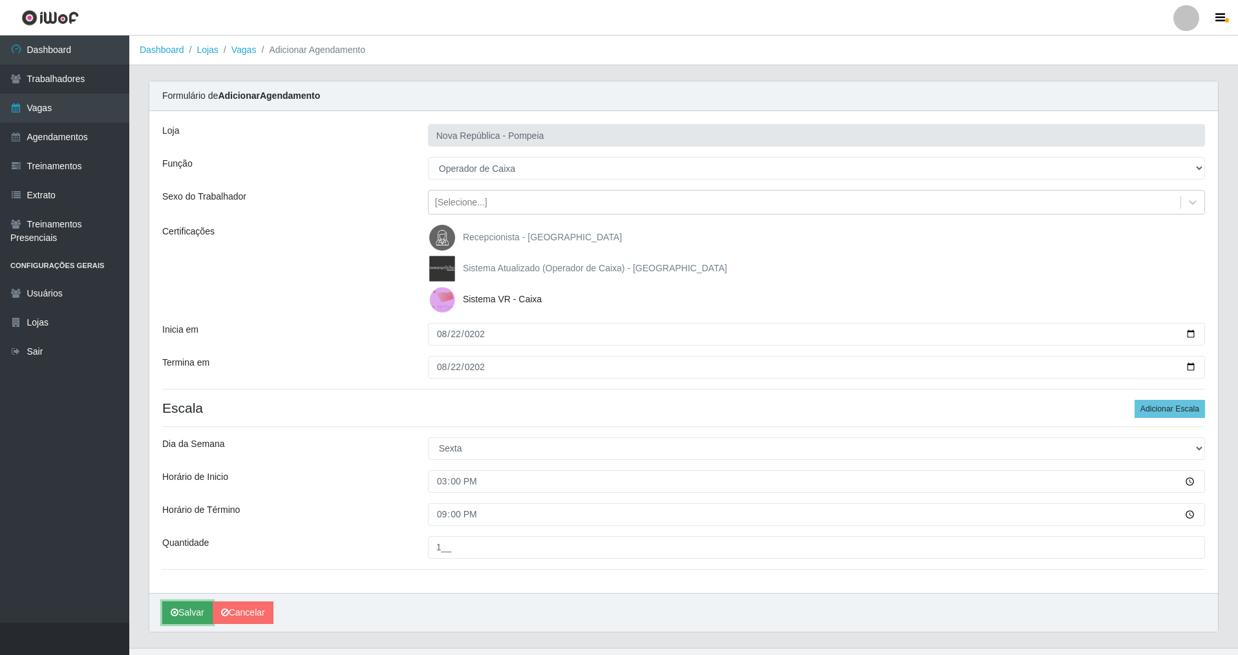
drag, startPoint x: 178, startPoint y: 618, endPoint x: 180, endPoint y: 610, distance: 8.0
click at [177, 471] on button "Salvar" at bounding box center [187, 613] width 50 height 23
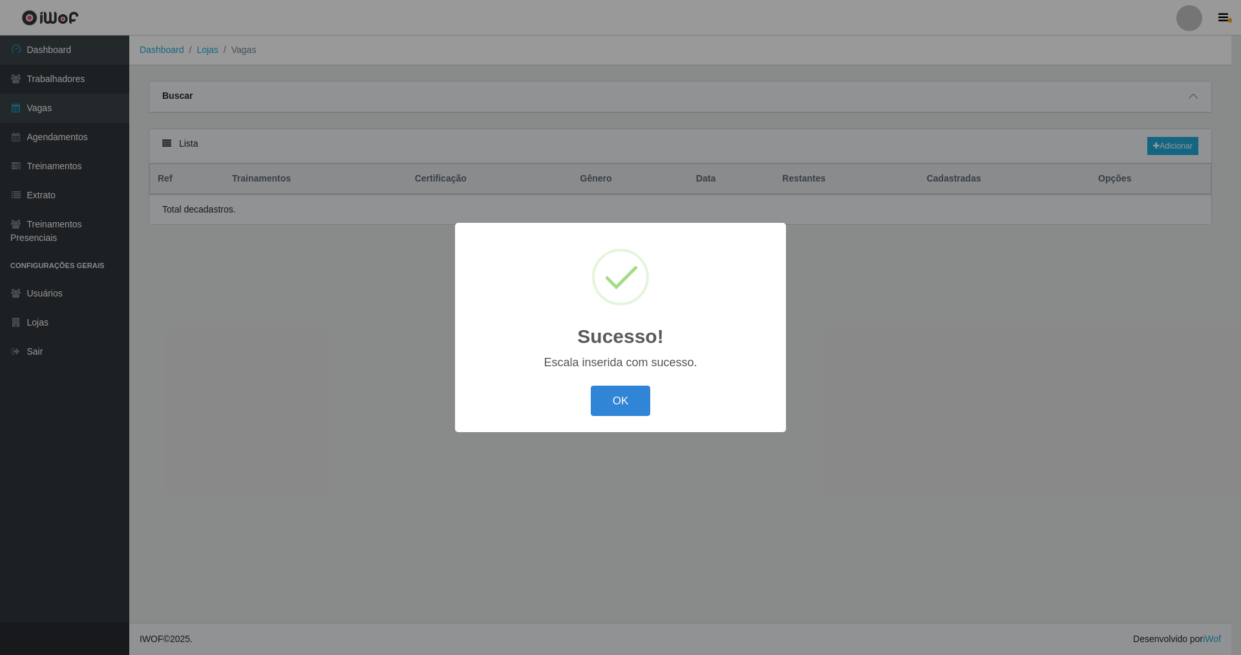
click at [532, 386] on button "OK" at bounding box center [621, 401] width 60 height 30
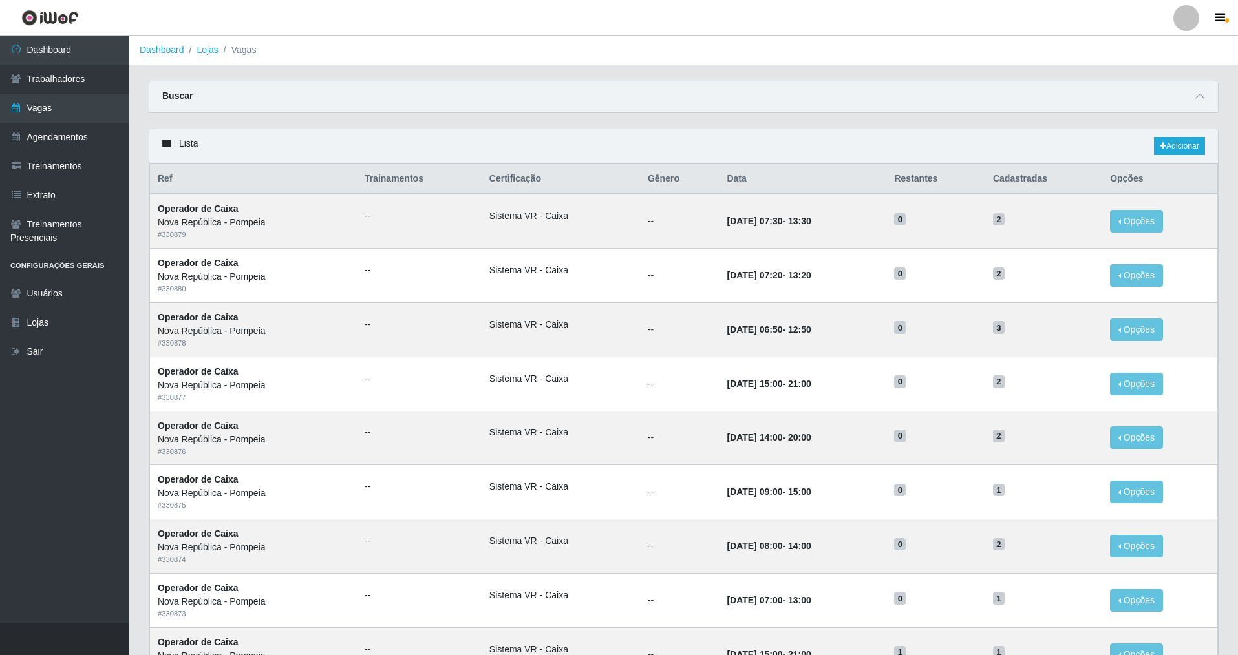
click at [532, 134] on div "Lista Adicionar" at bounding box center [683, 146] width 1068 height 34
click at [532, 145] on link "Adicionar" at bounding box center [1179, 146] width 51 height 18
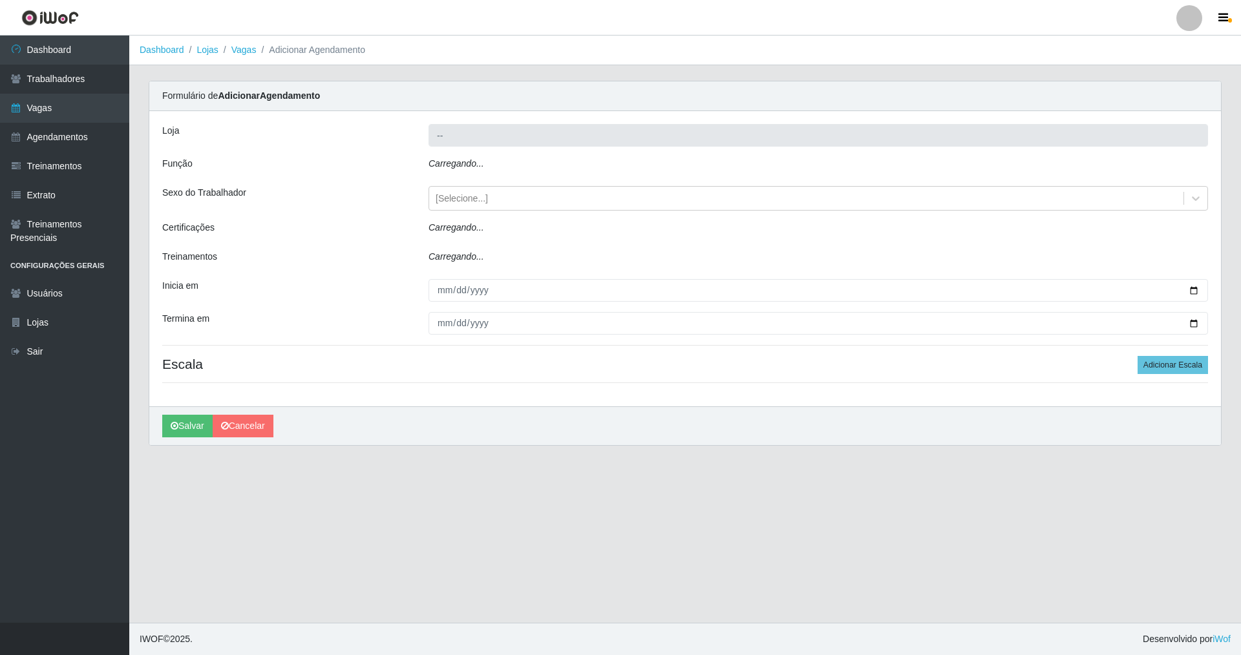
type input "Nova República - Pompeia"
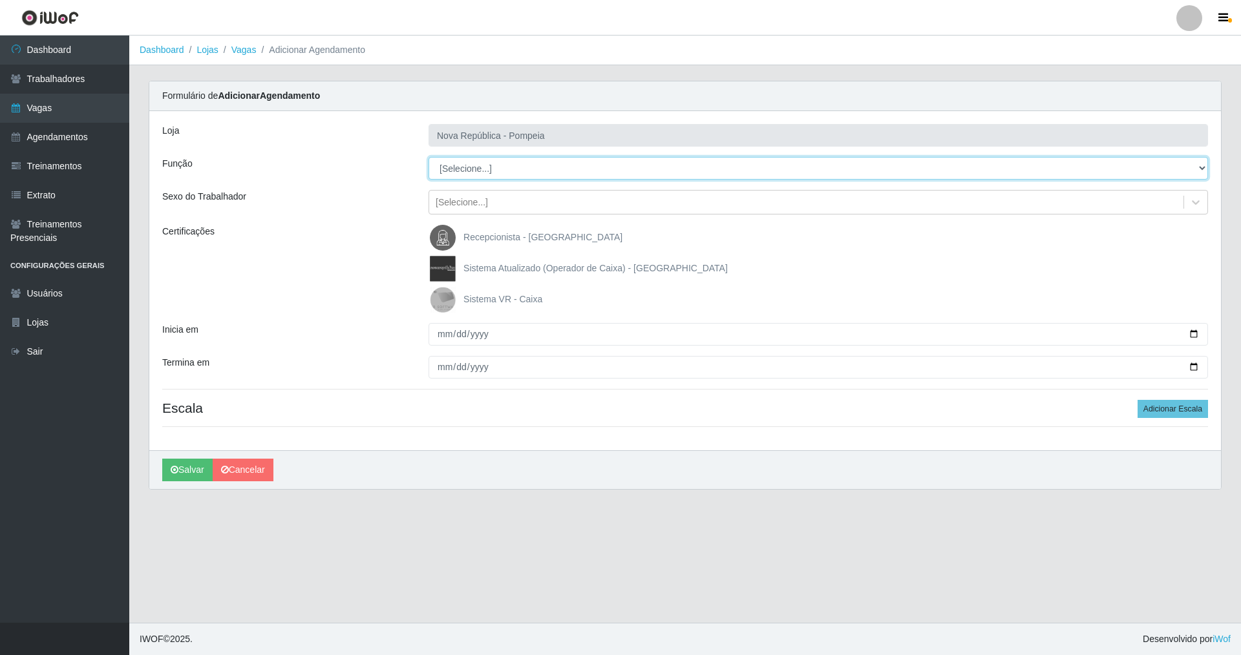
click at [479, 171] on select "[Selecione...] Balconista Operador de Caixa Recepcionista Repositor" at bounding box center [817, 168] width 779 height 23
select select "22"
click at [428, 157] on select "[Selecione...] Balconista Operador de Caixa Recepcionista Repositor" at bounding box center [817, 168] width 779 height 23
click at [458, 297] on img at bounding box center [445, 300] width 31 height 26
click at [0, 0] on input "Sistema VR - Caixa" at bounding box center [0, 0] width 0 height 0
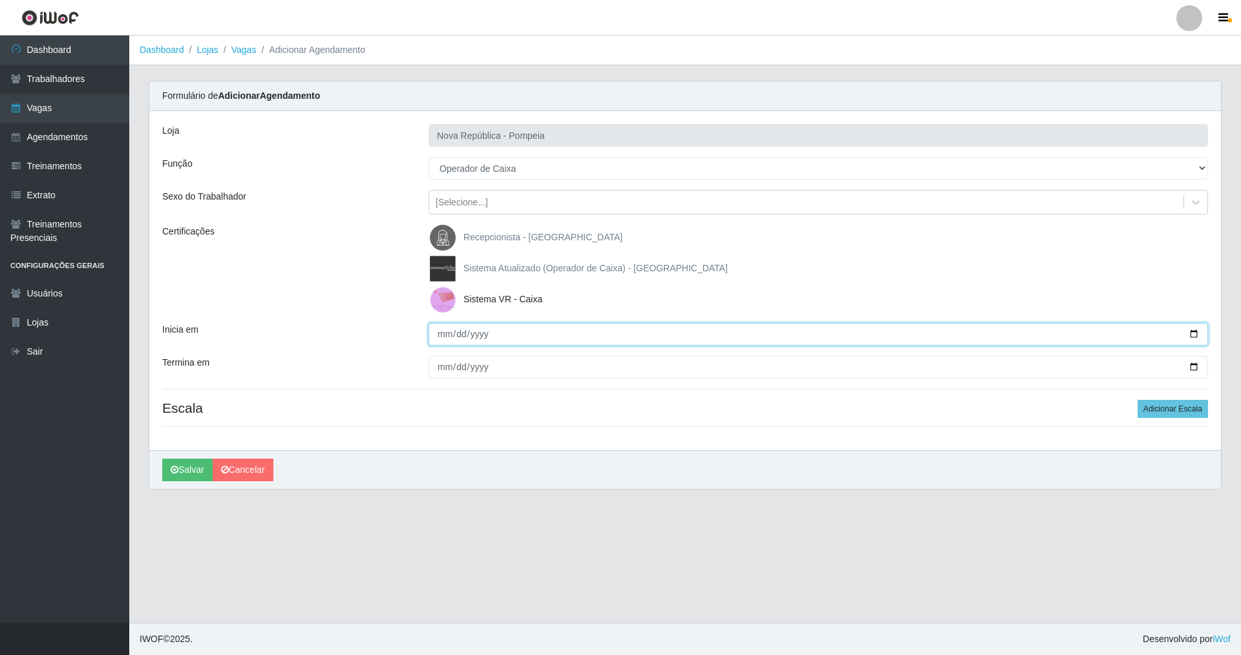
drag, startPoint x: 444, startPoint y: 328, endPoint x: 486, endPoint y: 329, distance: 42.0
click at [451, 329] on input "Inicia em" at bounding box center [817, 334] width 779 height 23
type input "5202-08-23"
type input "[DATE]"
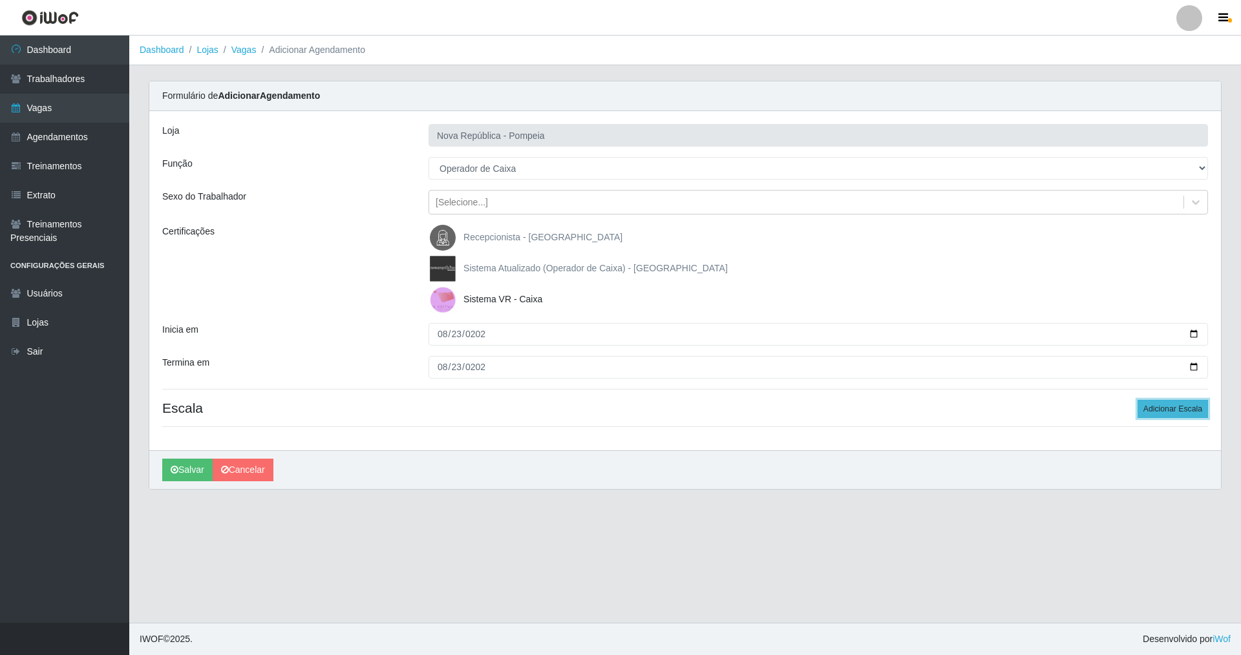
click at [532, 416] on button "Adicionar Escala" at bounding box center [1172, 409] width 70 height 18
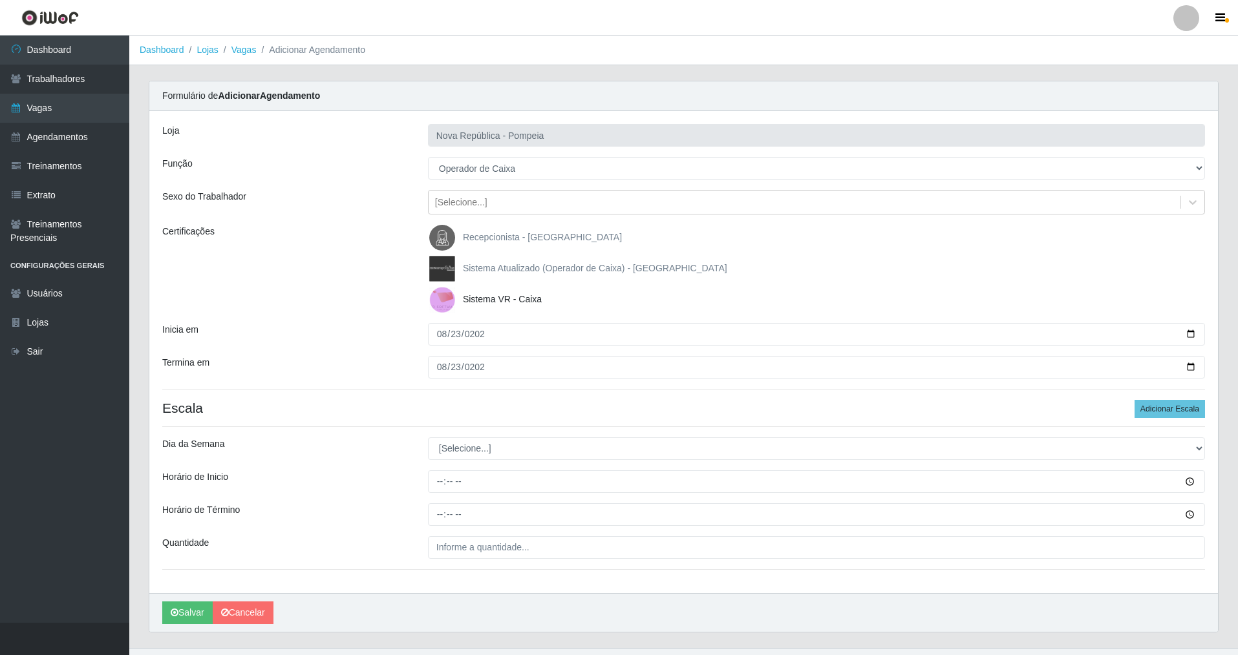
drag, startPoint x: 555, startPoint y: 461, endPoint x: 541, endPoint y: 450, distance: 17.9
click at [532, 458] on div "Loja Nova República - Pompeia Função [Selecione...] Balconista Operador de Caix…" at bounding box center [683, 352] width 1068 height 482
drag, startPoint x: 540, startPoint y: 450, endPoint x: 503, endPoint y: 460, distance: 38.1
click at [516, 454] on select "[Selecione...] Segunda Terça Quarta Quinta Sexta Sábado Domingo" at bounding box center [816, 449] width 777 height 23
select select "6"
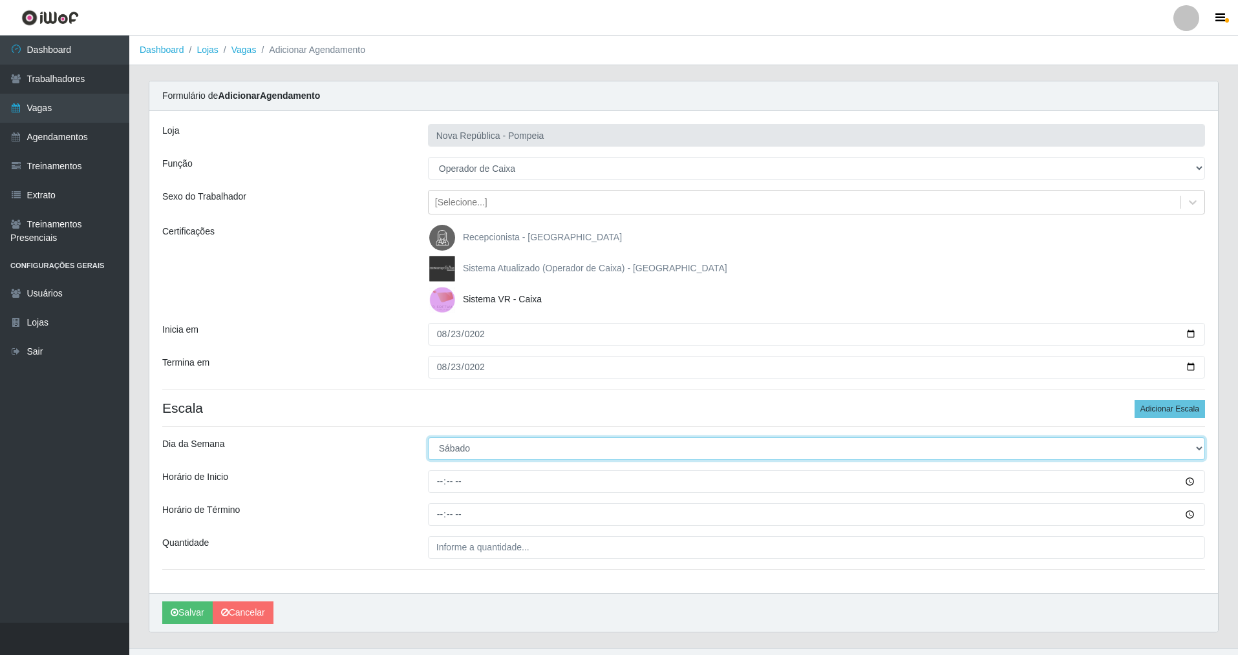
click at [428, 438] on select "[Selecione...] Segunda Terça Quarta Quinta Sexta Sábado Domingo" at bounding box center [816, 449] width 777 height 23
click at [438, 471] on input "Horário de Inicio" at bounding box center [816, 481] width 777 height 23
type input "15:00"
type input "21:00"
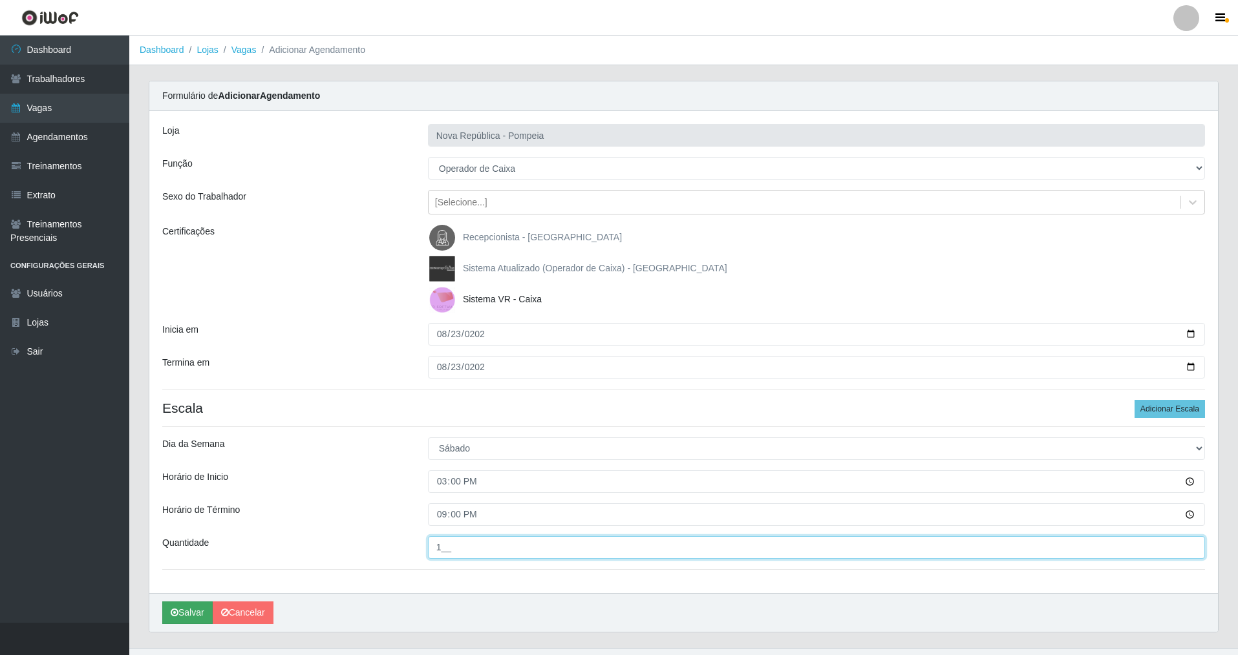
type input "1__"
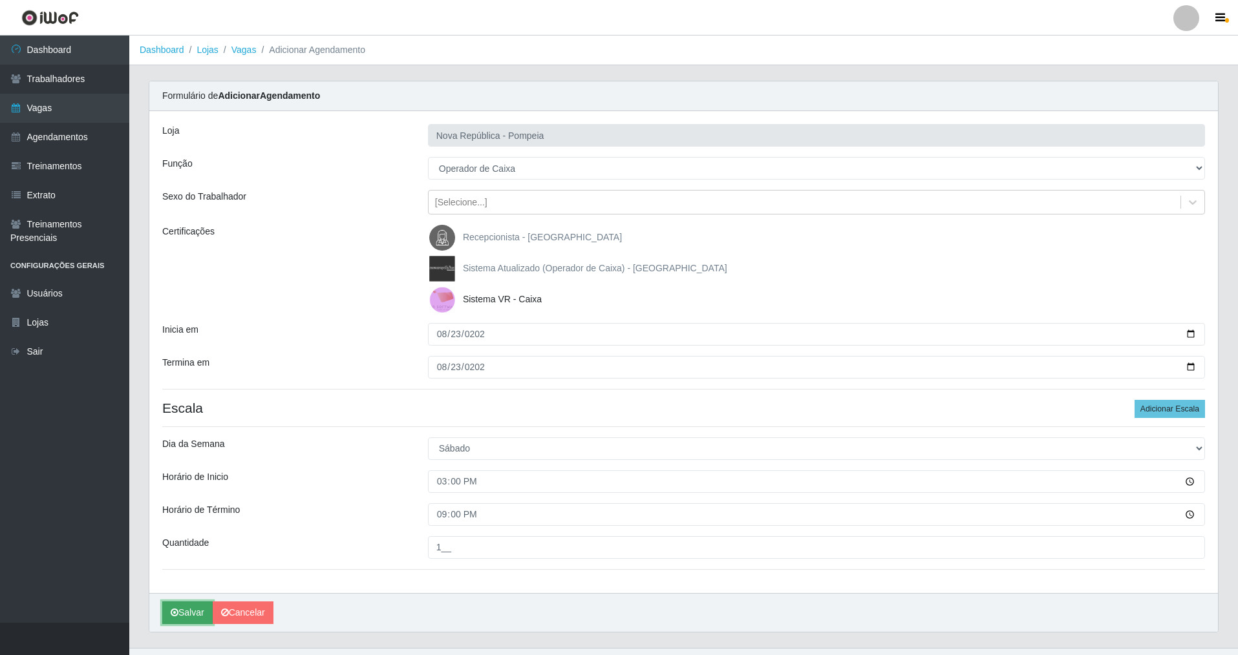
click at [186, 471] on button "Salvar" at bounding box center [187, 613] width 50 height 23
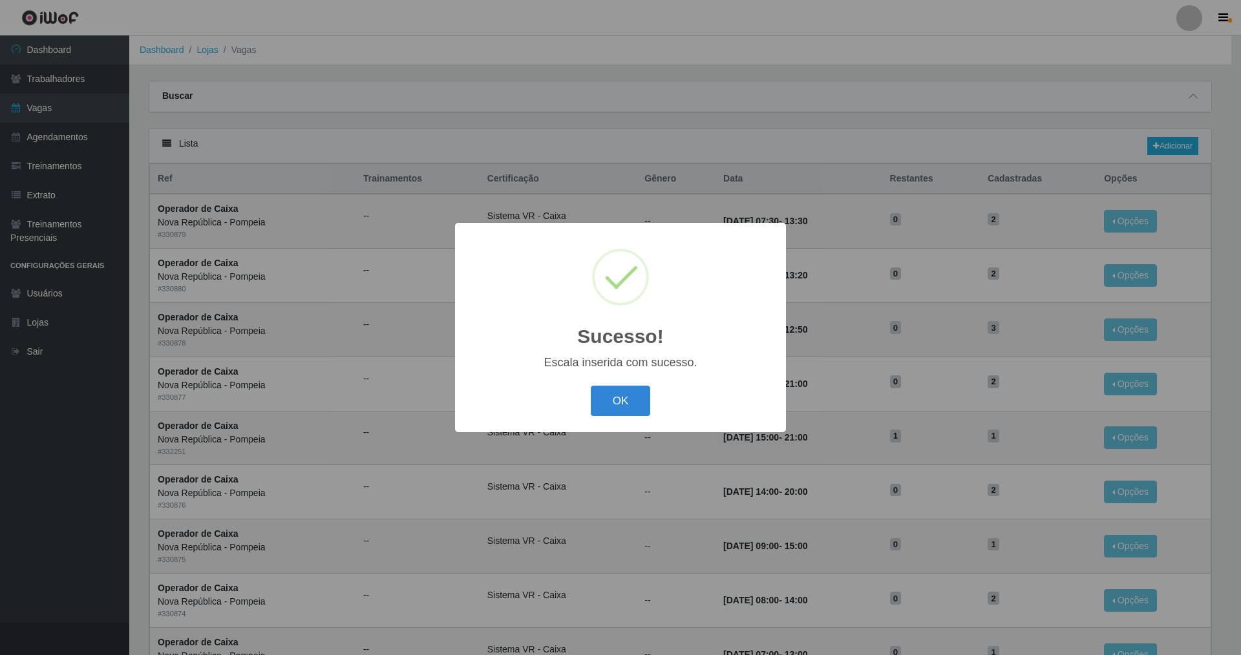
click at [532, 386] on button "OK" at bounding box center [621, 401] width 60 height 30
